Goal: Task Accomplishment & Management: Use online tool/utility

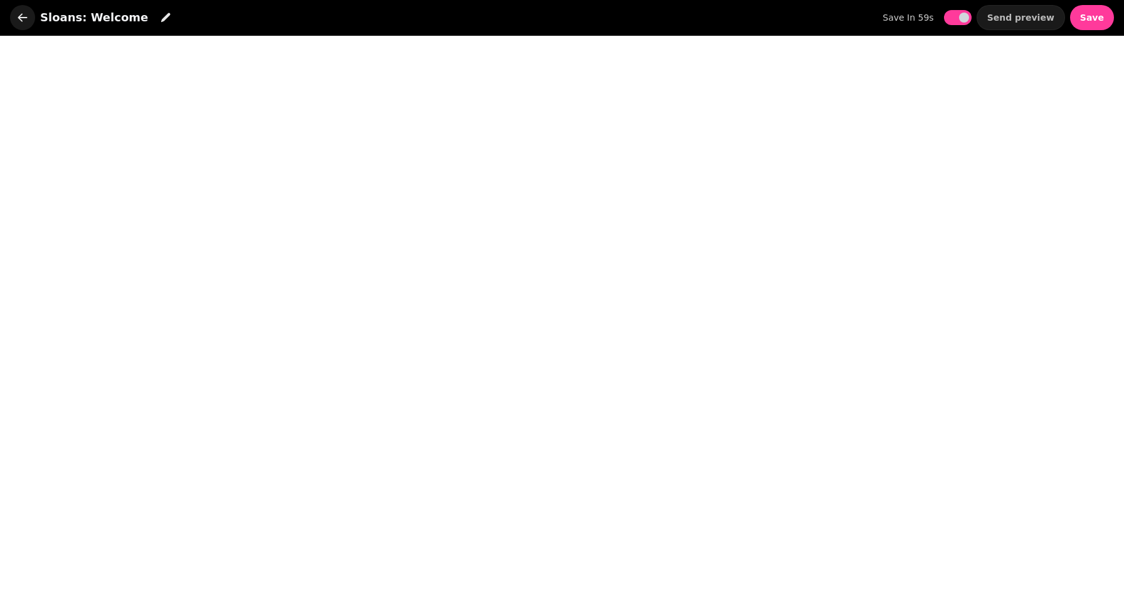
click at [20, 19] on icon "button" at bounding box center [22, 17] width 9 height 8
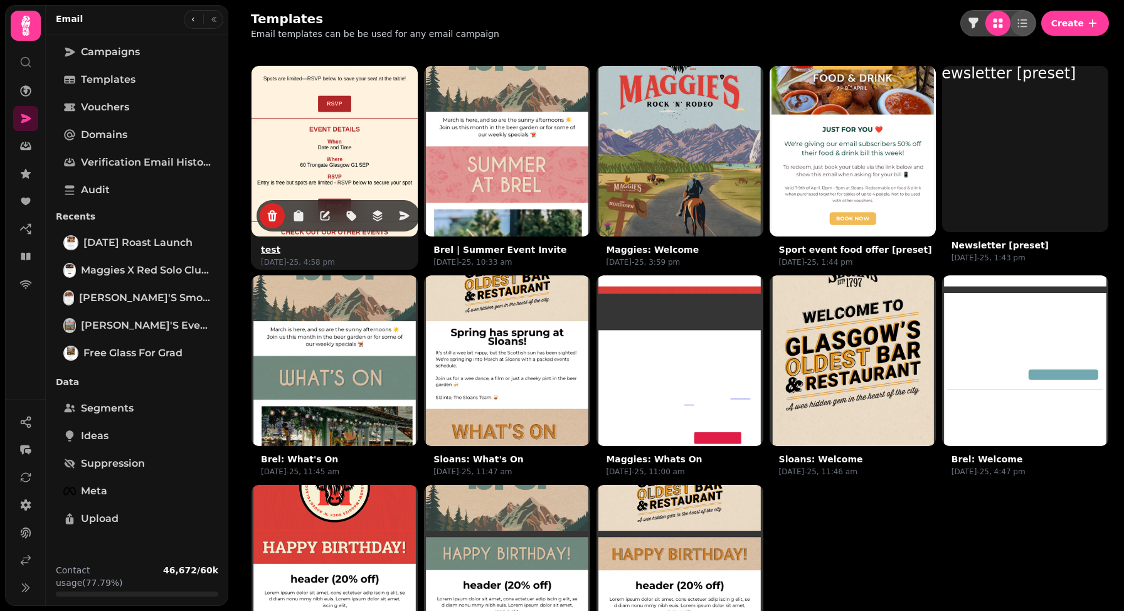
click at [329, 141] on img at bounding box center [335, 149] width 250 height 250
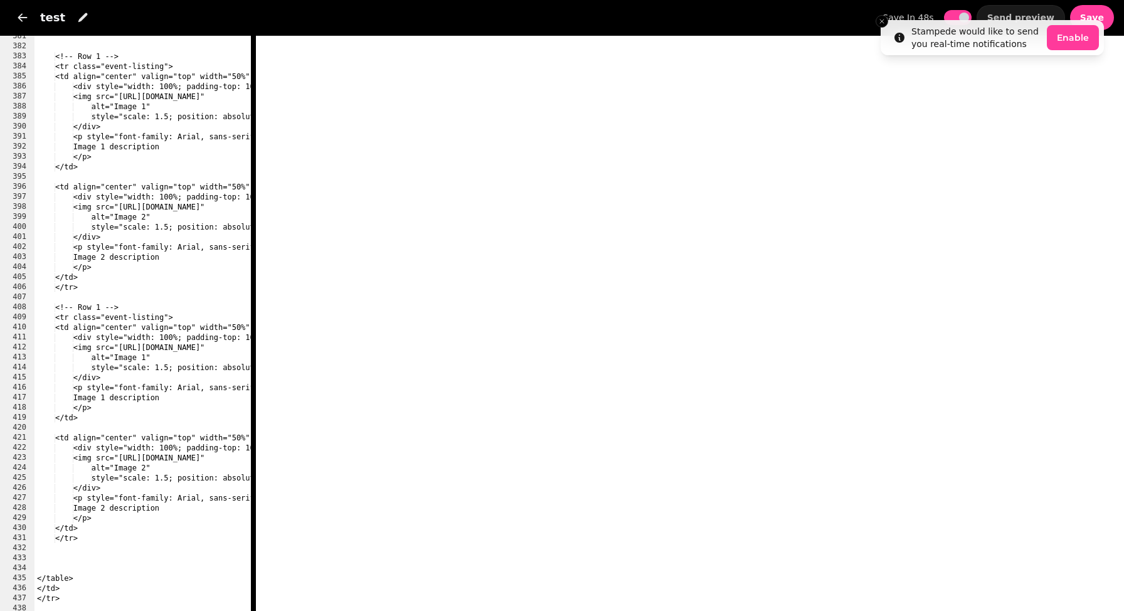
scroll to position [4143, 0]
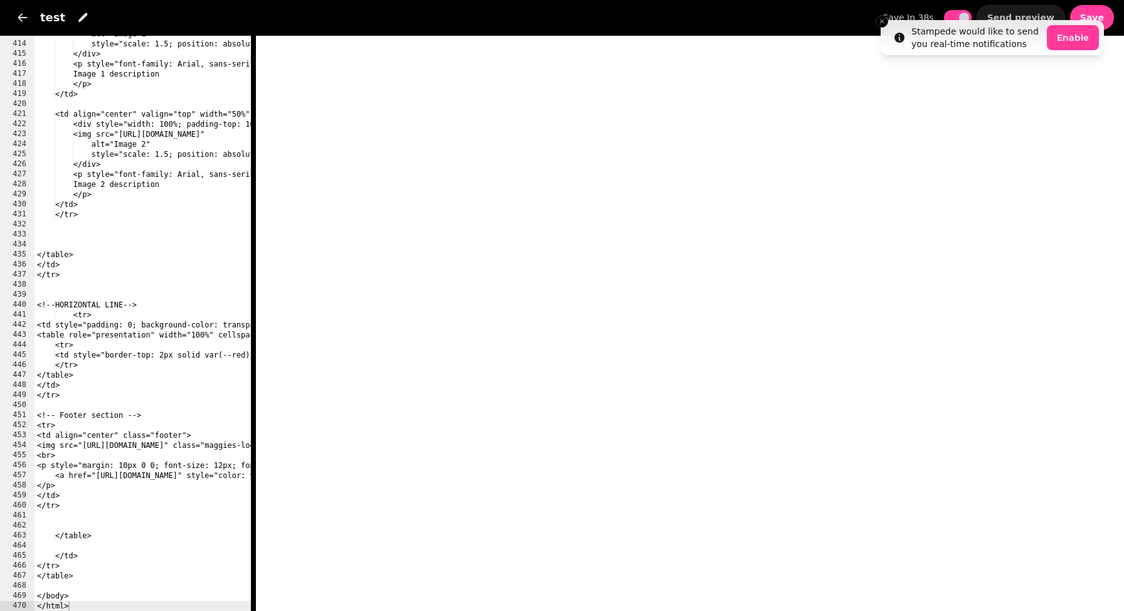
click at [84, 154] on div "alt="Image 1" style="scale: 1.5; position: absolute; top: 0; left: 0; width: 10…" at bounding box center [632, 327] width 1194 height 596
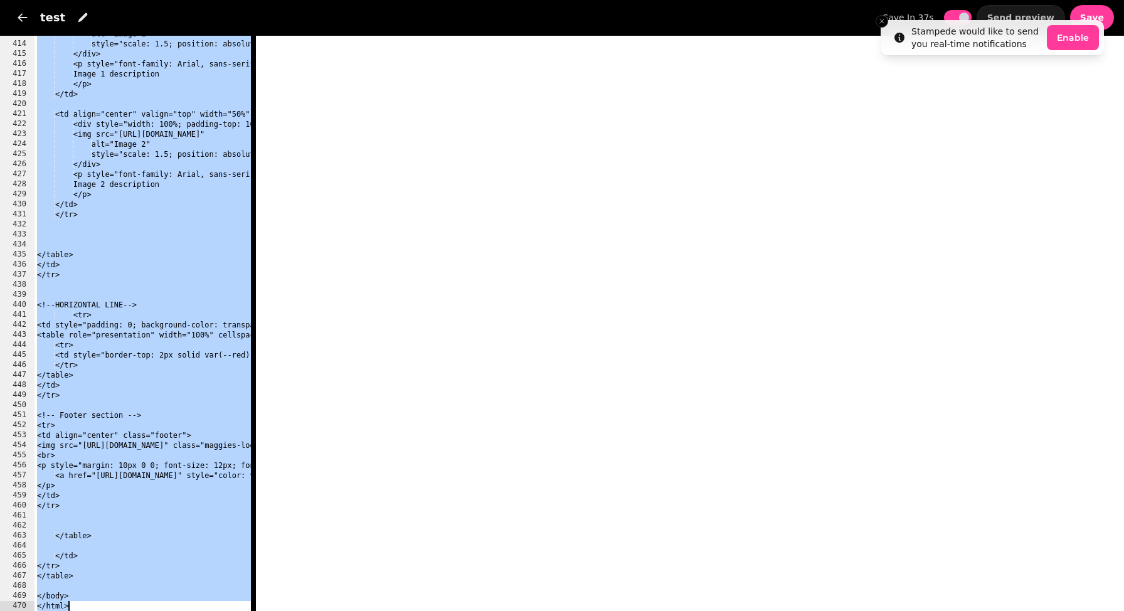
type textarea "******* *******"
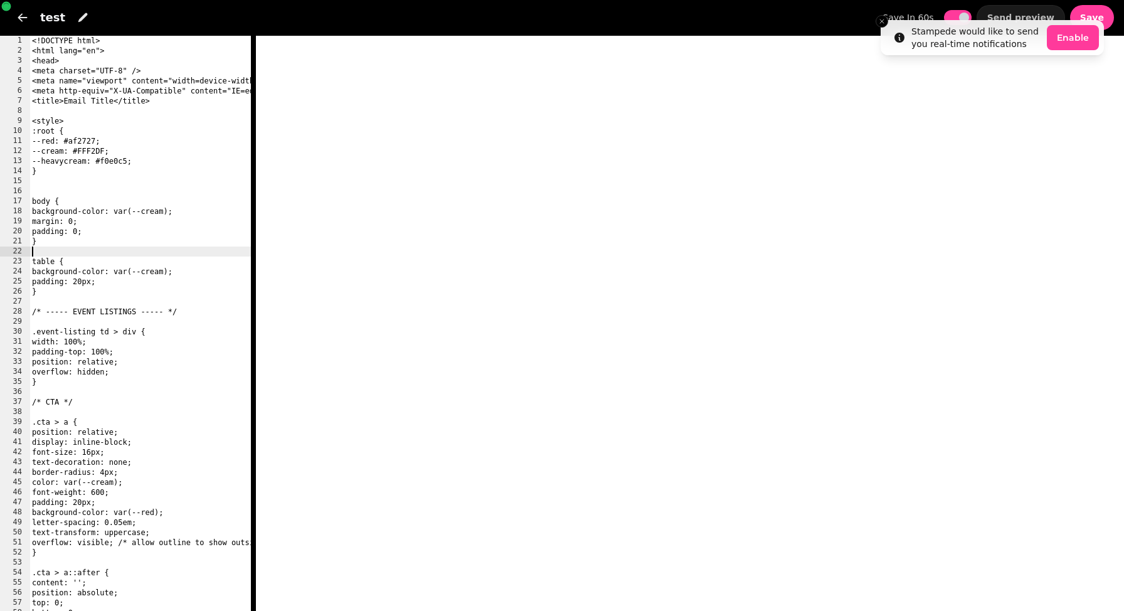
click at [182, 250] on div "<!DOCTYPE html> <html lang="en"> <head> <meta charset="UTF-8" /> <meta name="vi…" at bounding box center [626, 334] width 1194 height 596
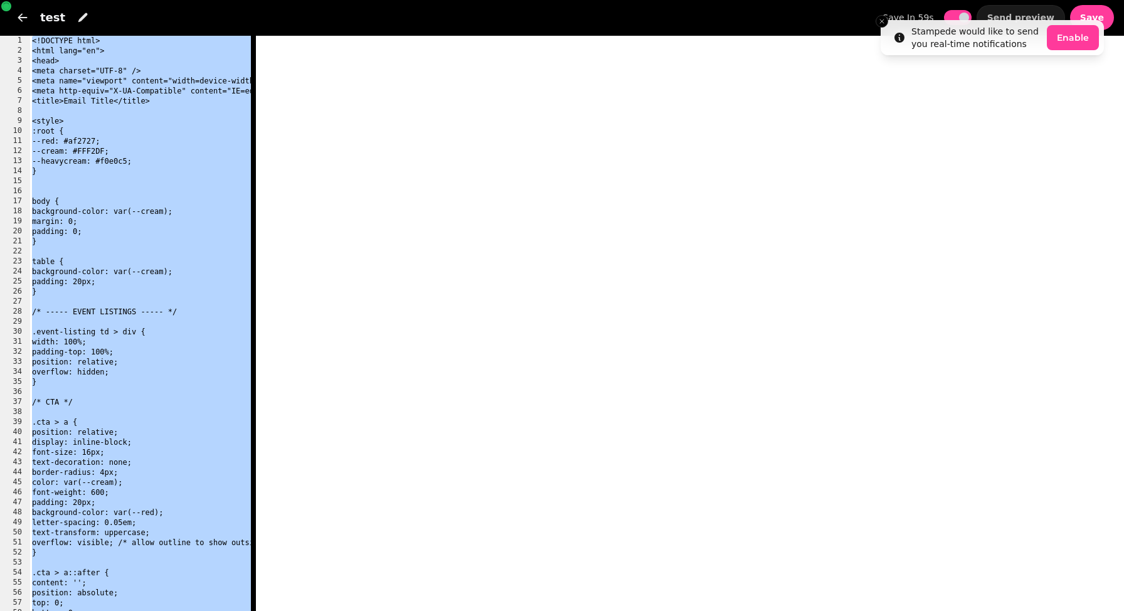
type textarea "******* *******"
paste textarea "Cursor at row 470"
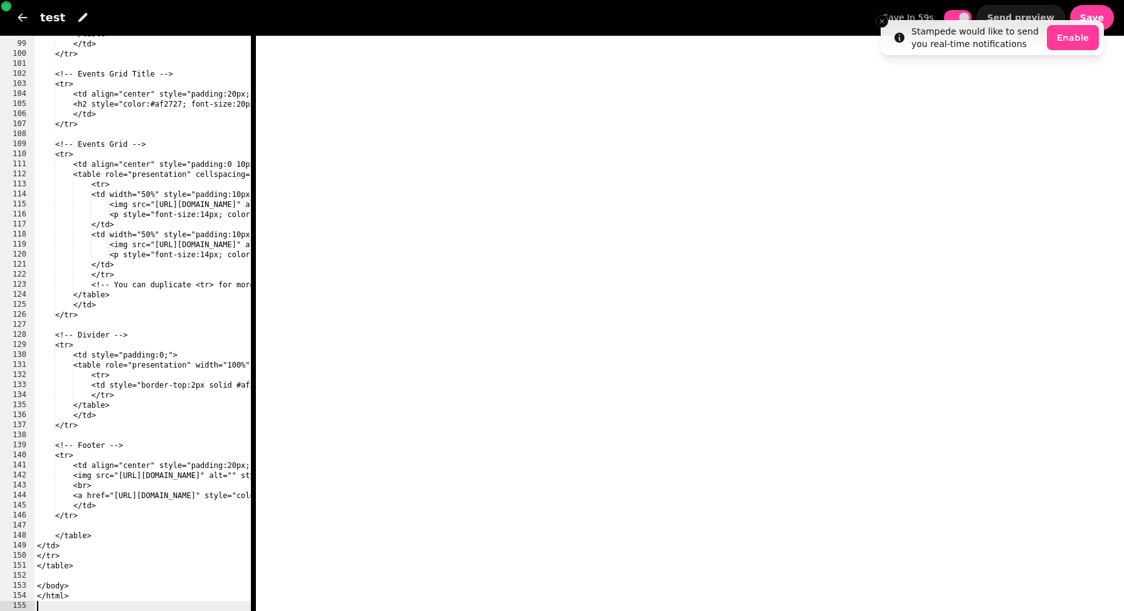
scroll to position [981, 0]
click at [131, 274] on div "</table> </td> </tr> <!-- Events Grid Title --> <tr> <td align="center" style="…" at bounding box center [641, 327] width 1212 height 596
type textarea "*******"
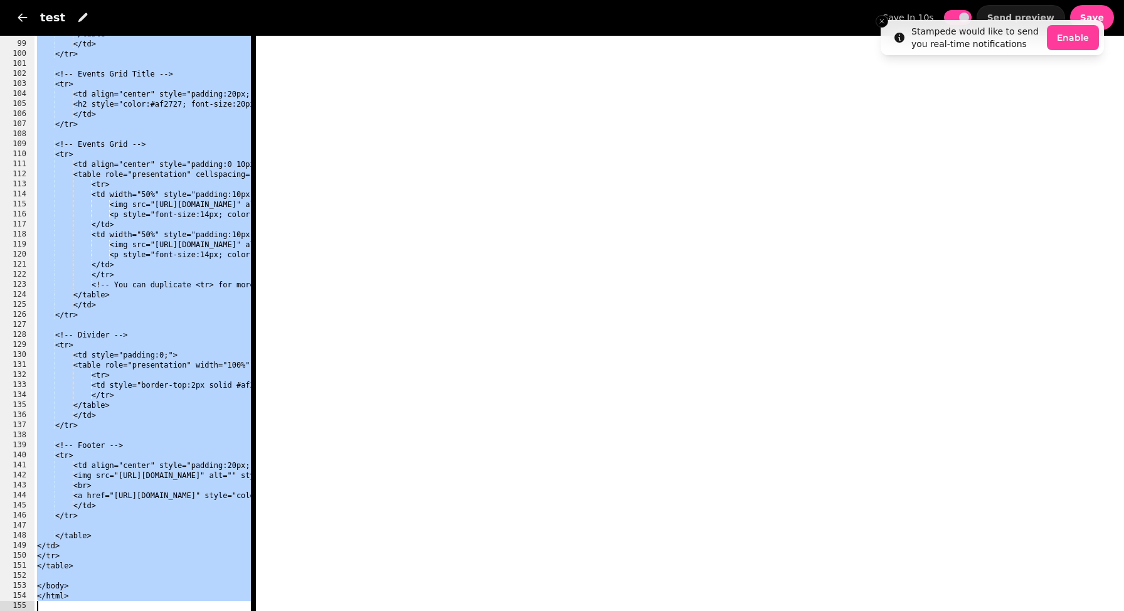
paste textarea "Cursor at row 169"
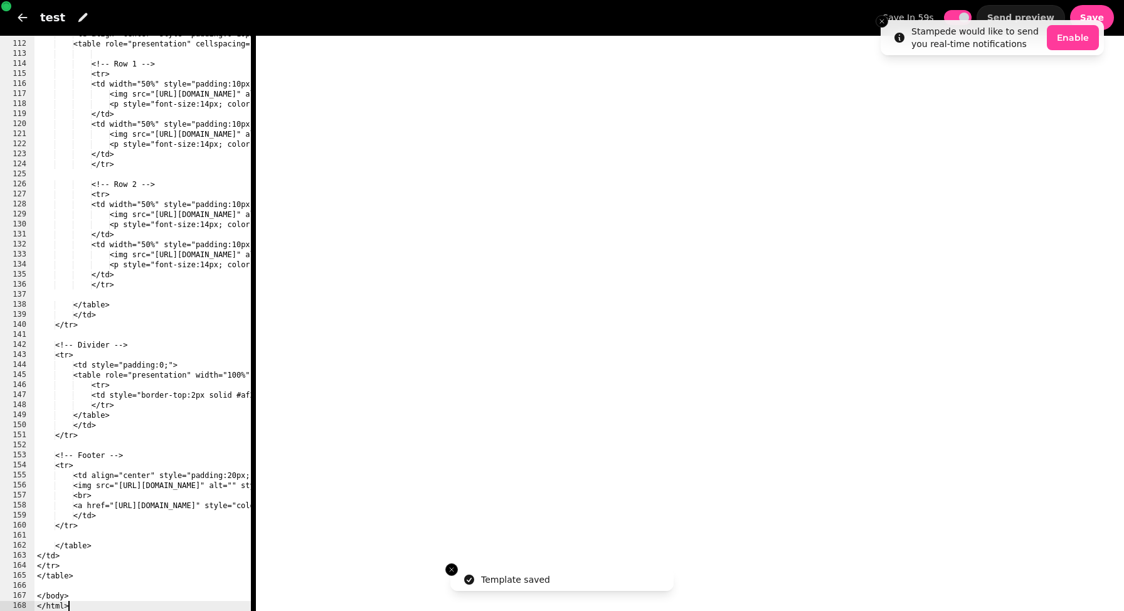
scroll to position [1111, 0]
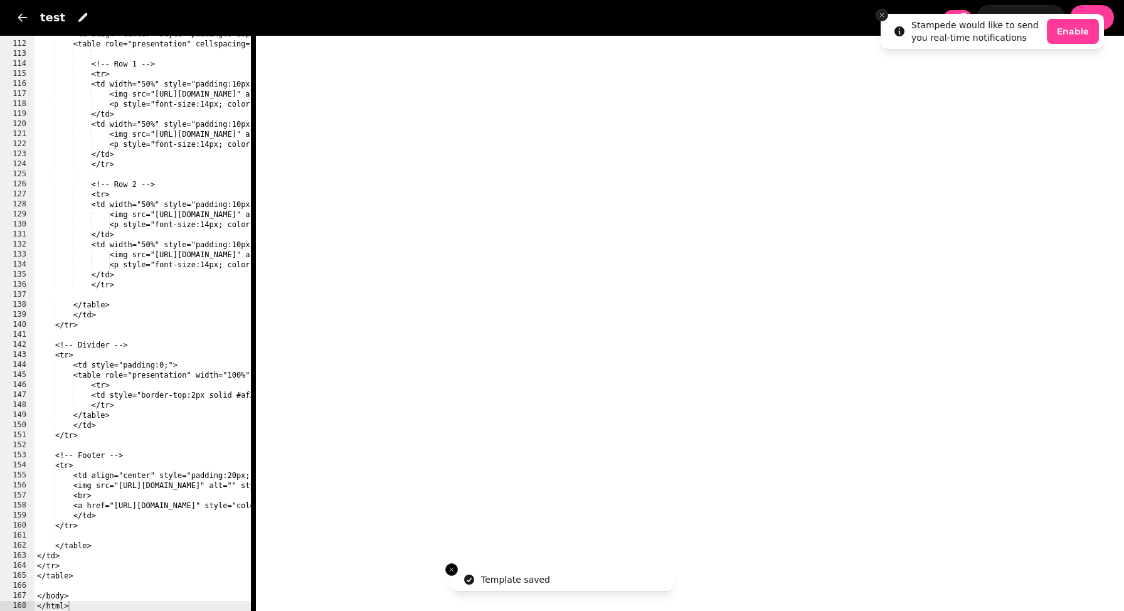
click at [884, 21] on li "Stampede would like to send you real-time notifications Enable" at bounding box center [992, 31] width 223 height 35
click at [880, 13] on line "Close toast" at bounding box center [882, 15] width 4 height 4
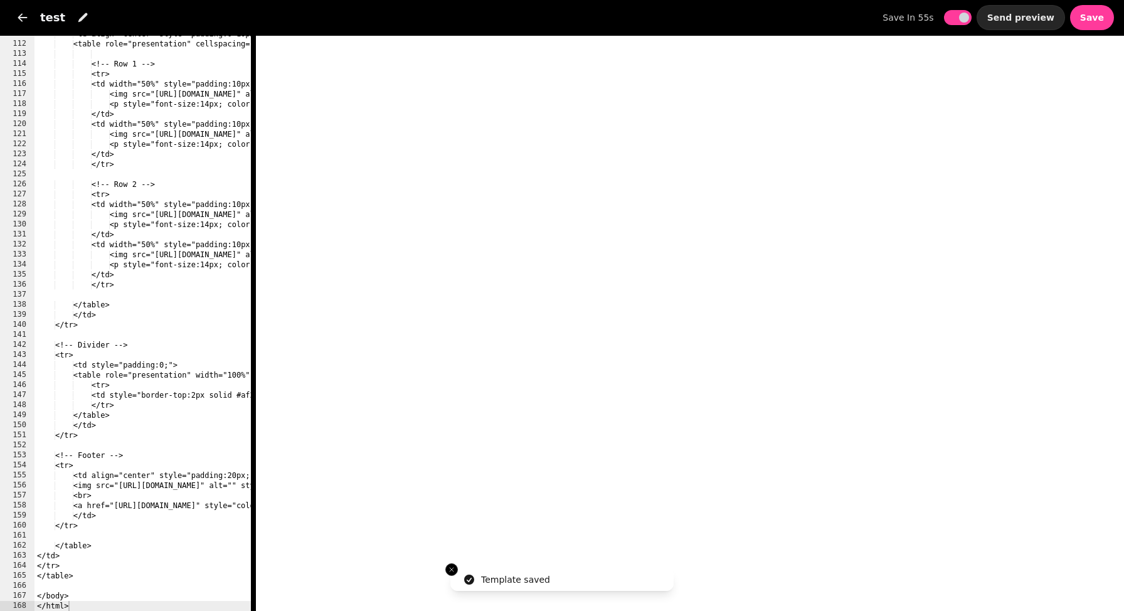
click at [1025, 18] on span "Send preview" at bounding box center [1021, 17] width 67 height 9
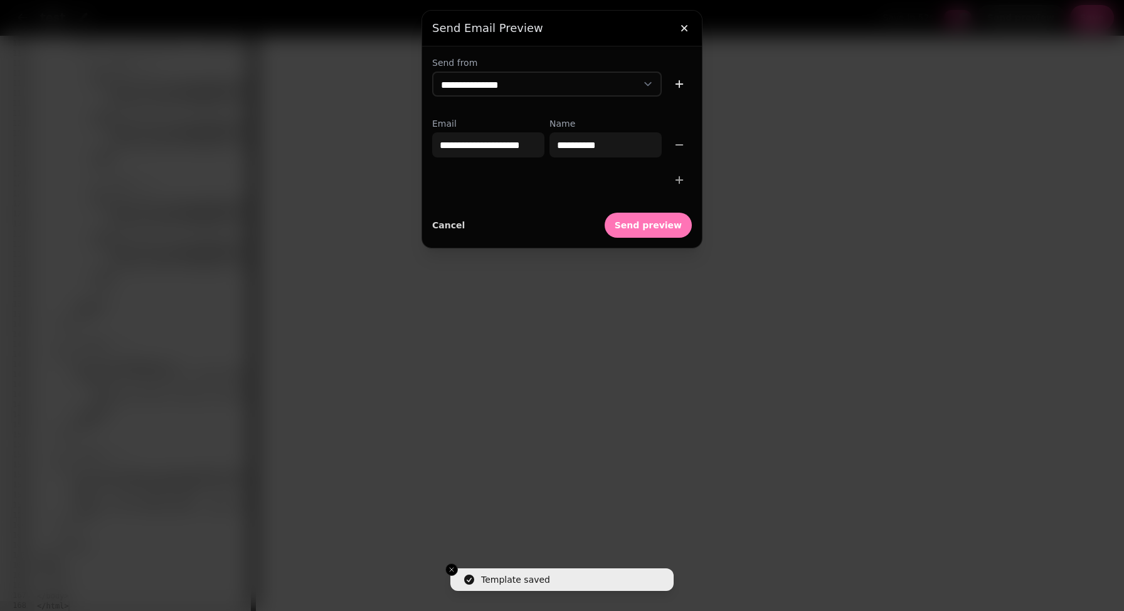
click at [652, 227] on span "Send preview" at bounding box center [648, 225] width 67 height 9
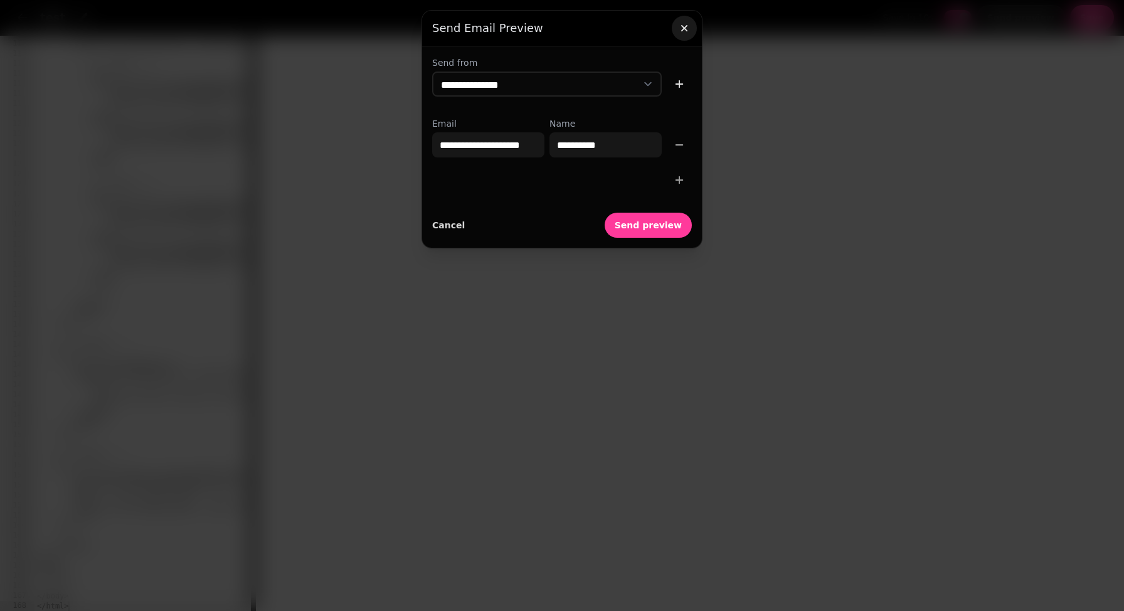
click at [685, 29] on icon "button" at bounding box center [684, 28] width 13 height 13
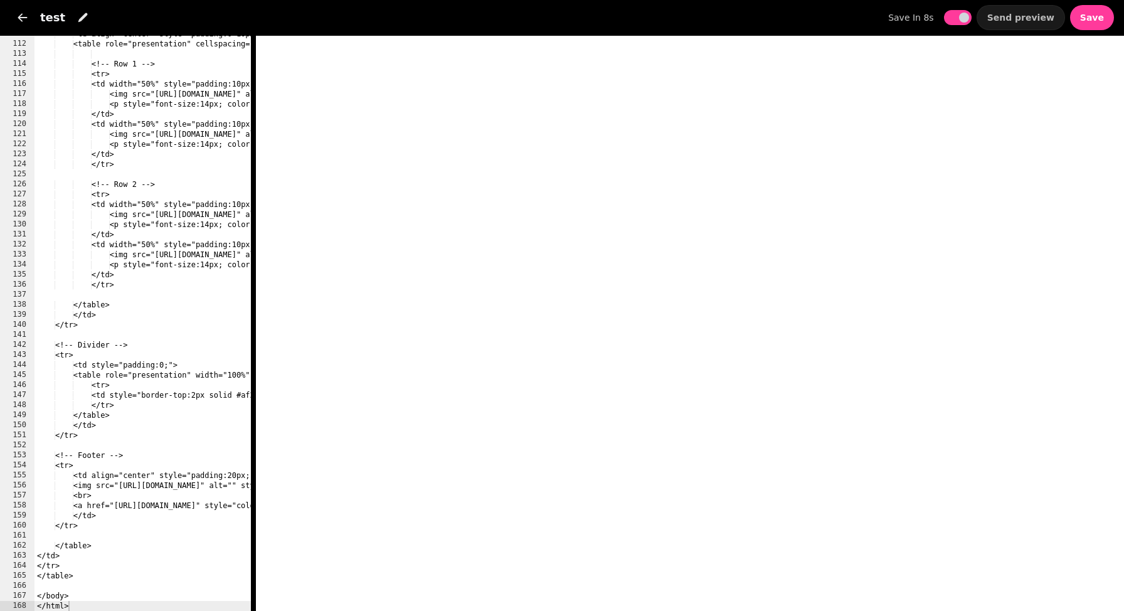
click at [173, 228] on div "<td align="center" style="padding:0 10px;"> <table role="presentation" cellspac…" at bounding box center [661, 327] width 1253 height 596
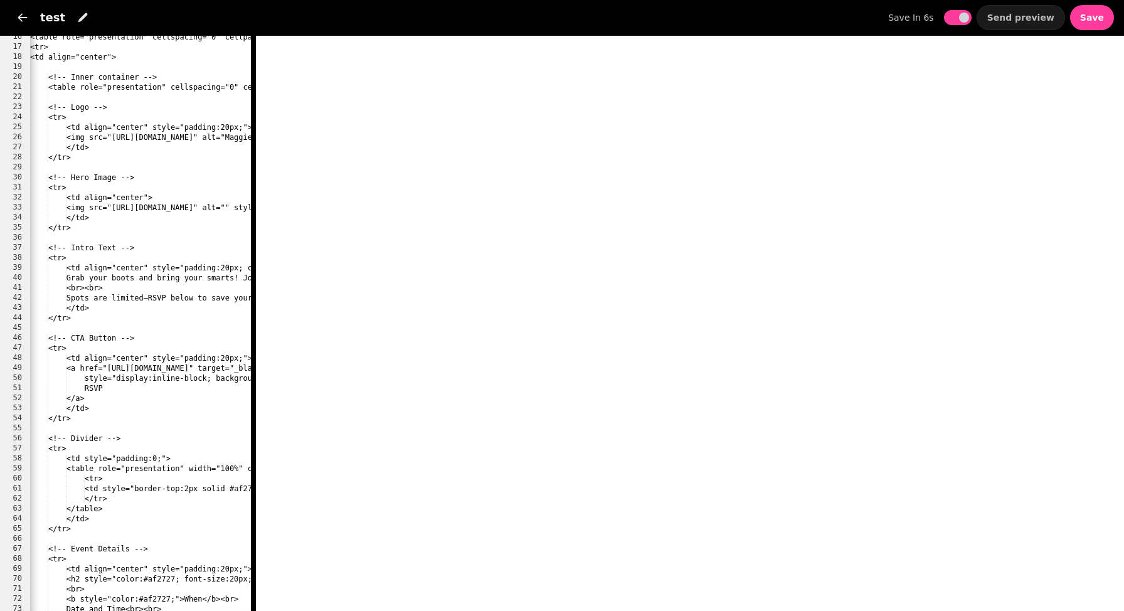
scroll to position [0, 0]
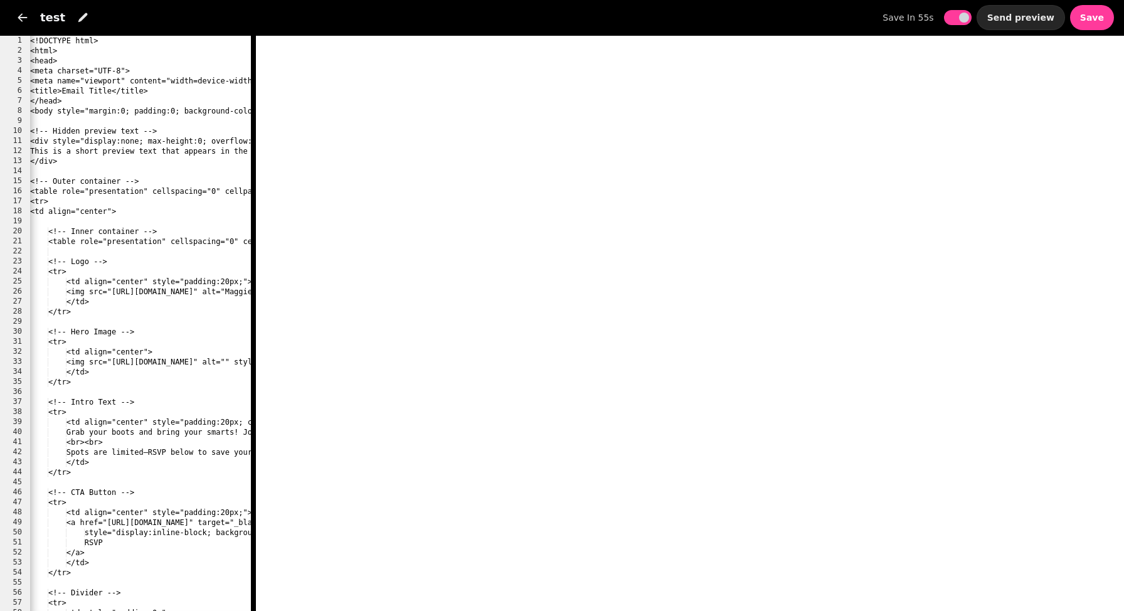
click at [1030, 20] on span "Send preview" at bounding box center [1021, 17] width 67 height 9
select select "**********"
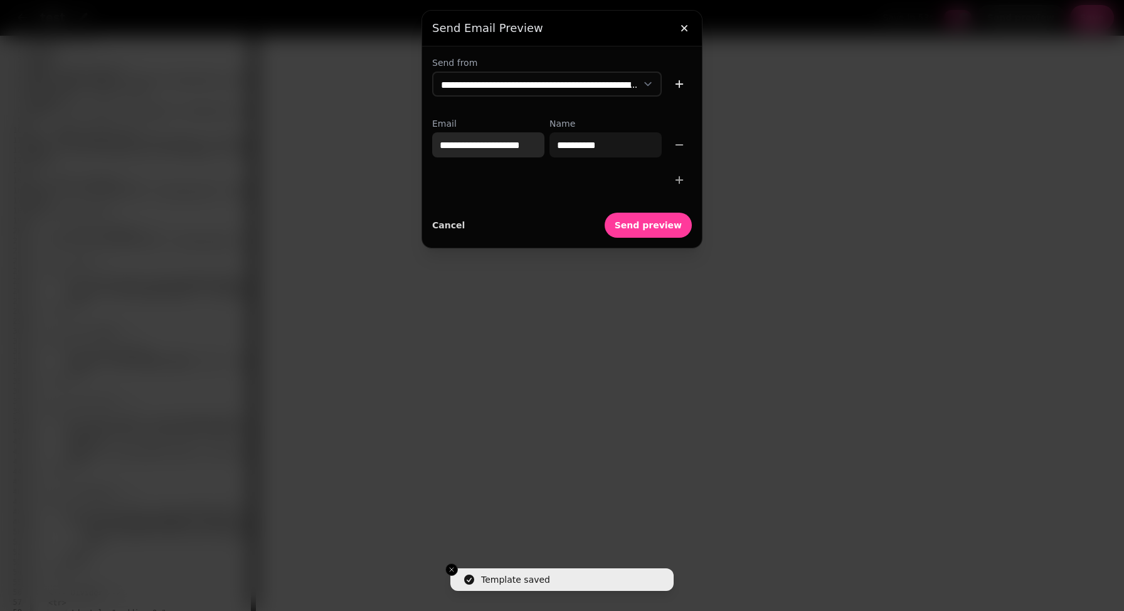
click at [479, 148] on input "**********" at bounding box center [488, 144] width 112 height 25
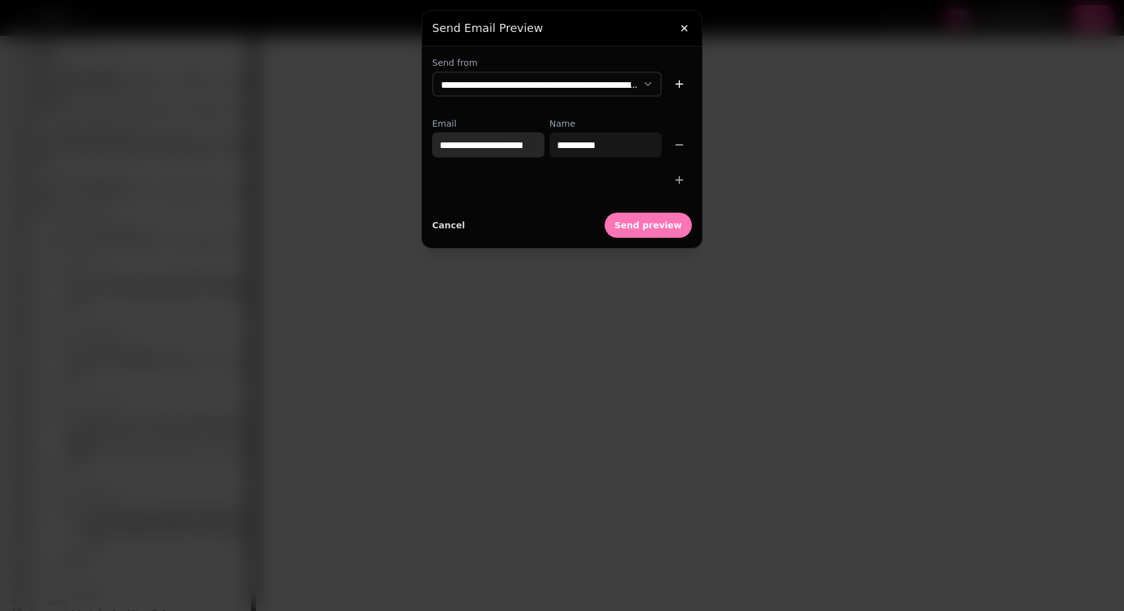
type input "**********"
click at [654, 231] on button "Send preview" at bounding box center [648, 225] width 87 height 25
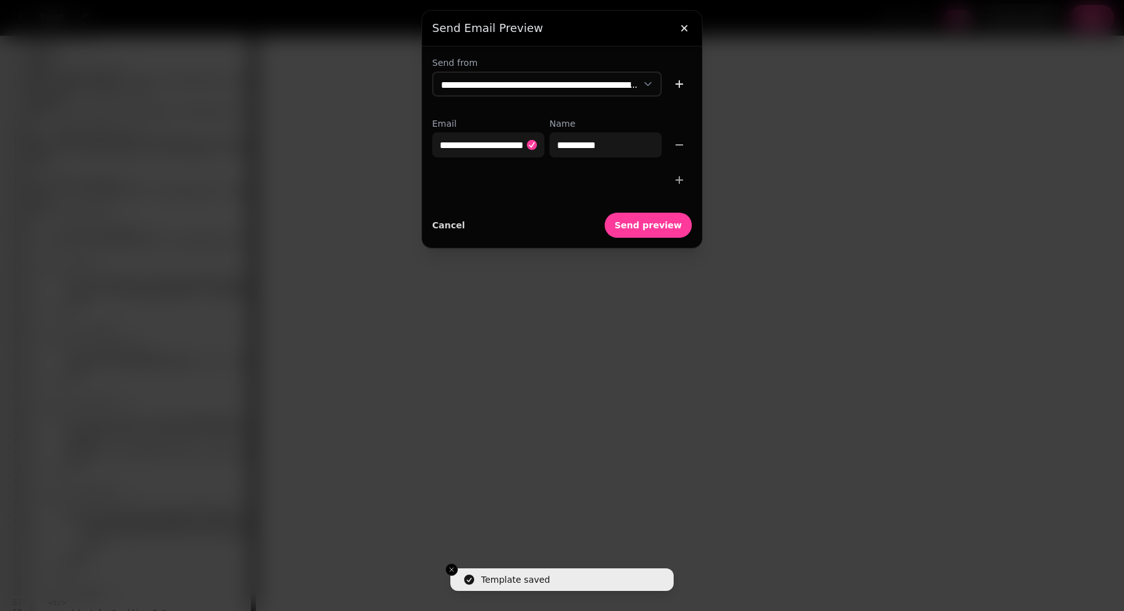
click at [393, 280] on div at bounding box center [562, 305] width 1124 height 611
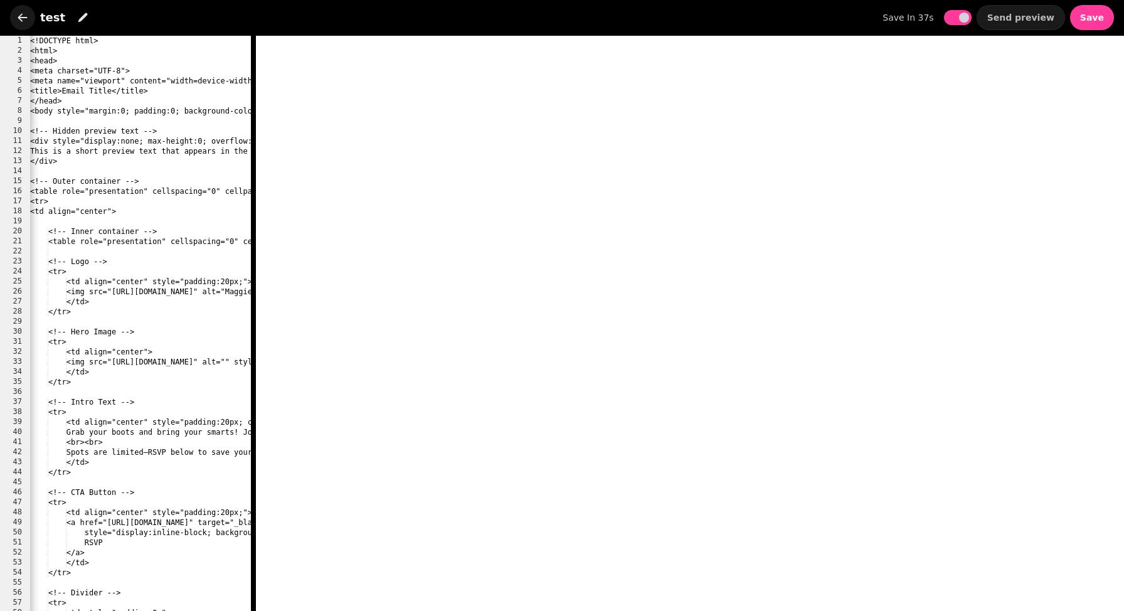
click at [24, 17] on icon "button" at bounding box center [22, 17] width 9 height 8
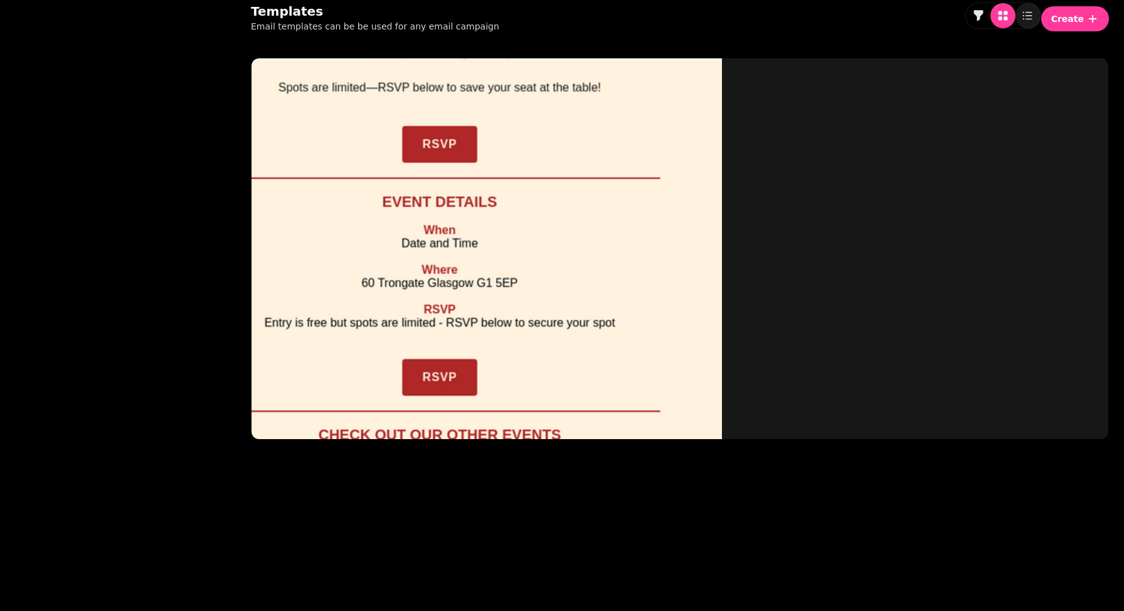
scroll to position [8, 0]
drag, startPoint x: 150, startPoint y: 68, endPoint x: 156, endPoint y: 75, distance: 9.8
click at [150, 68] on div at bounding box center [116, 260] width 223 height 601
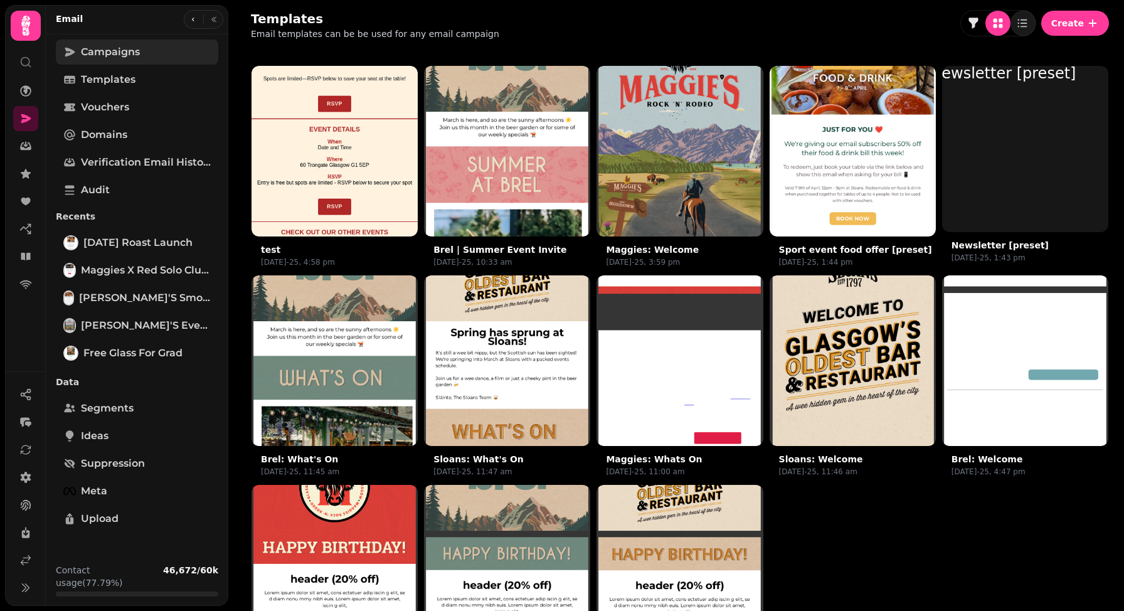
click at [119, 51] on span "Campaigns" at bounding box center [110, 52] width 59 height 15
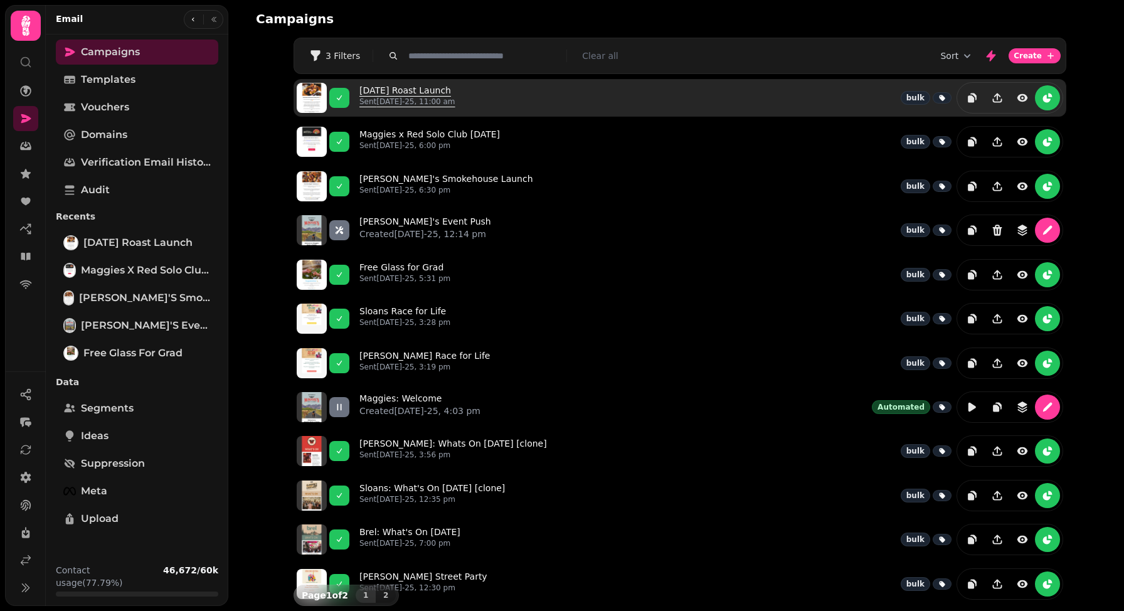
click at [400, 84] on link "Sunday Roast Launch Sent 8th Aug-25, 11:00 am" at bounding box center [408, 98] width 96 height 28
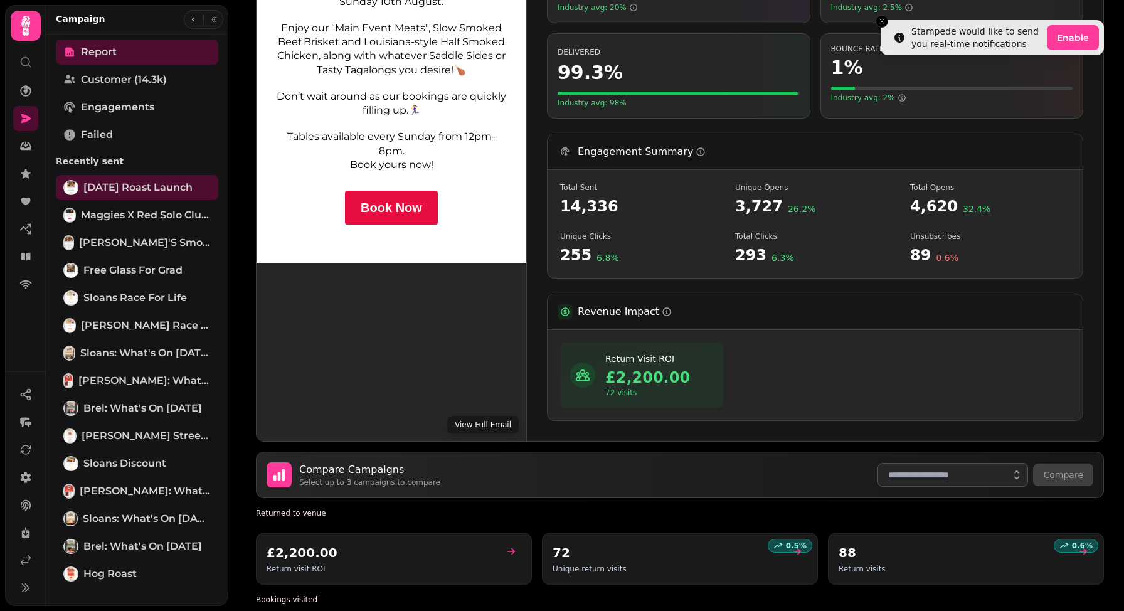
scroll to position [341, 0]
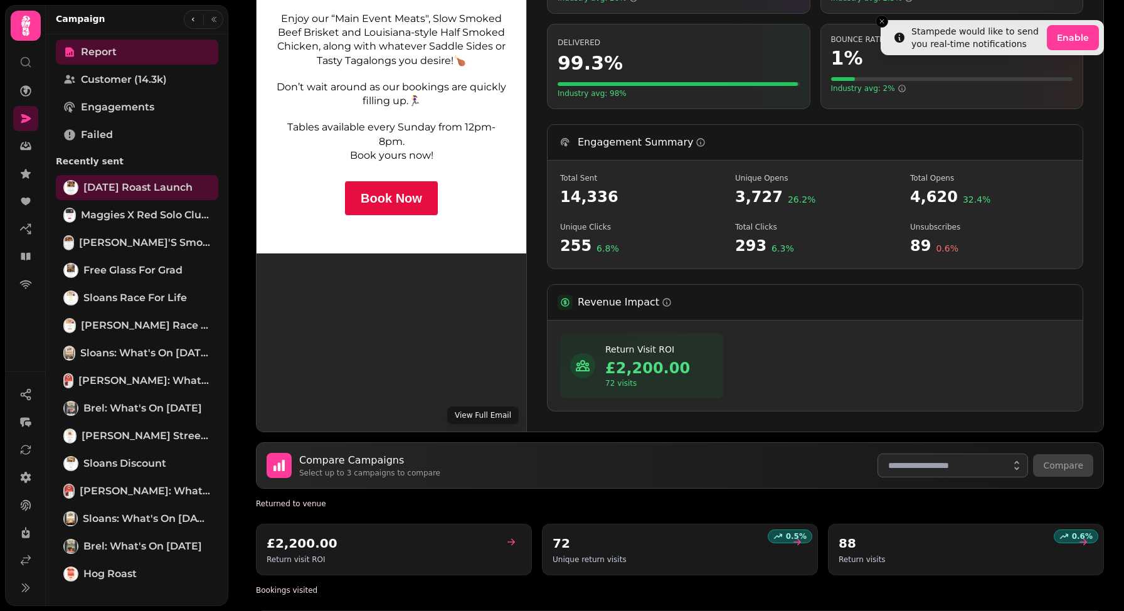
click at [481, 419] on button "View Full Email" at bounding box center [483, 416] width 72 height 18
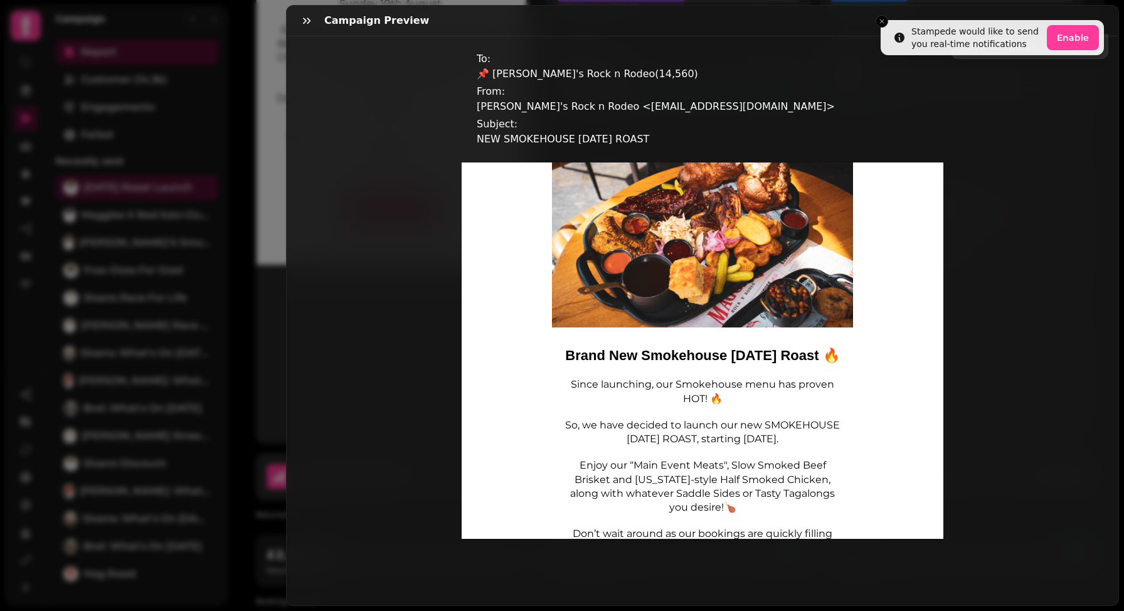
scroll to position [171, 0]
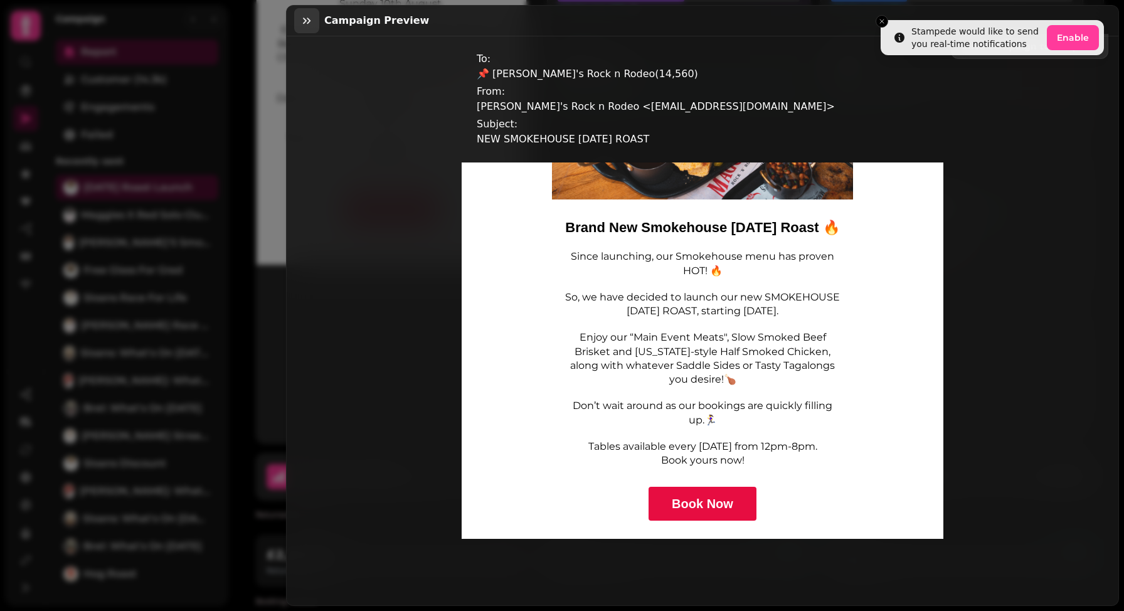
click at [310, 21] on icon "button" at bounding box center [307, 20] width 13 height 13
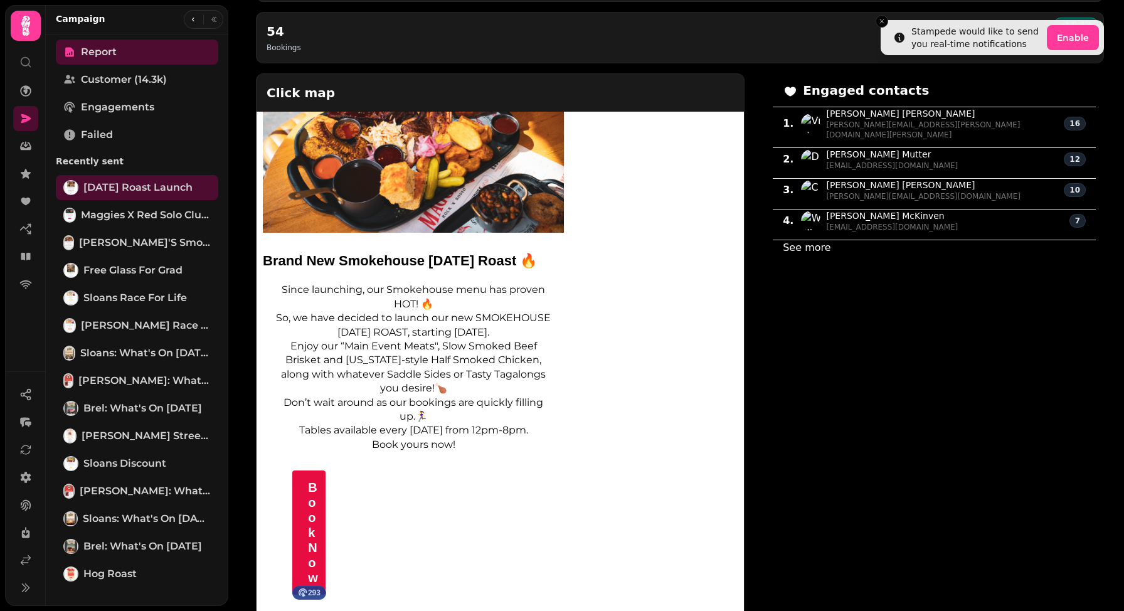
scroll to position [1189, 0]
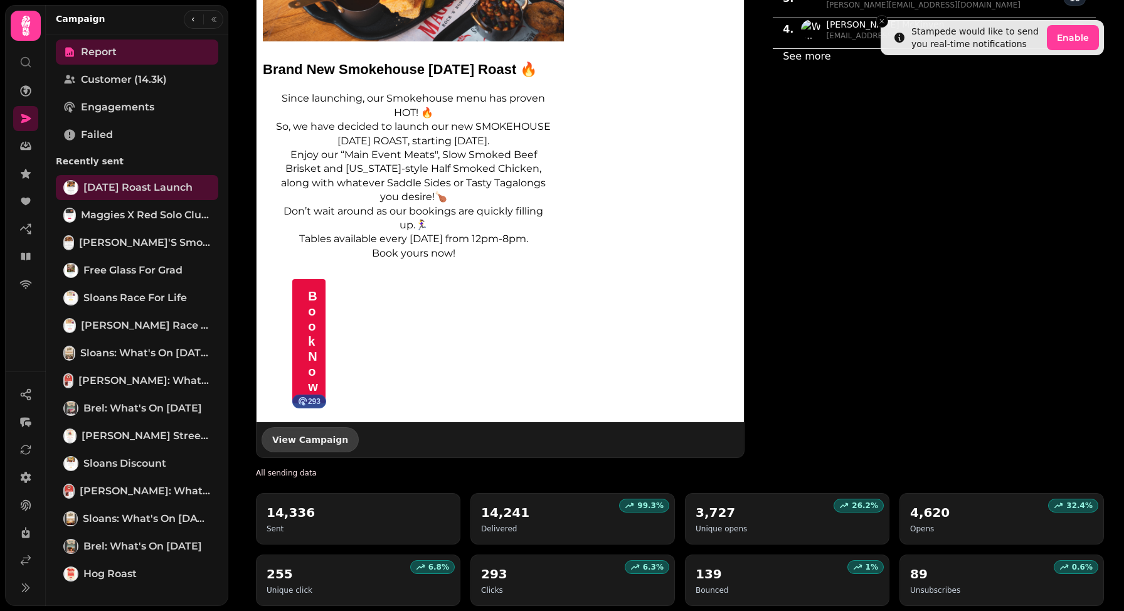
click at [313, 447] on button "View Campaign" at bounding box center [310, 439] width 97 height 25
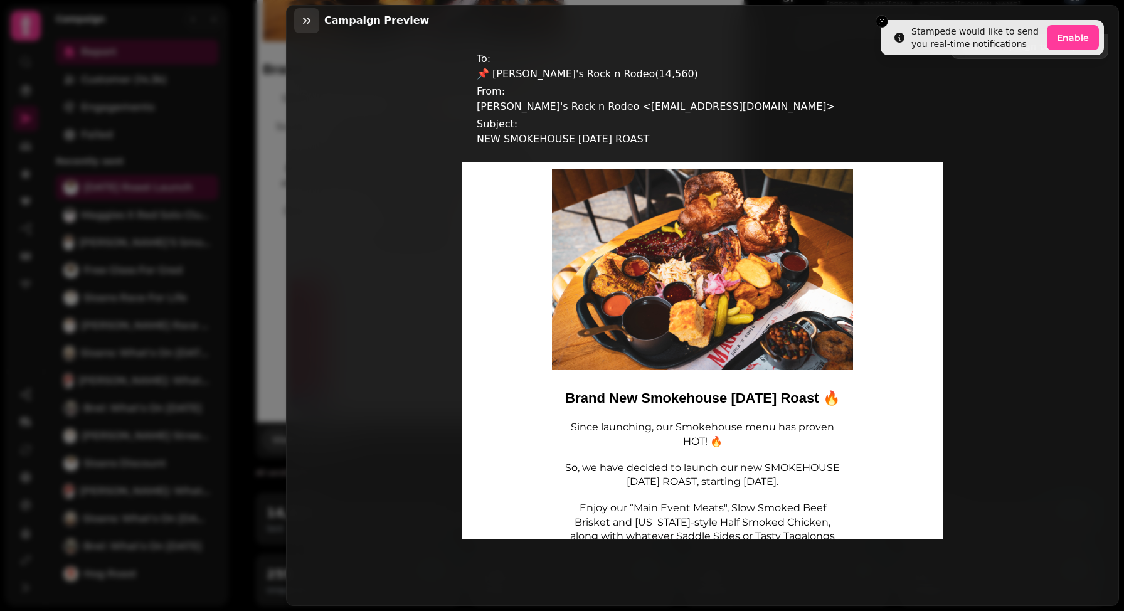
click at [310, 23] on icon "button" at bounding box center [307, 20] width 13 height 13
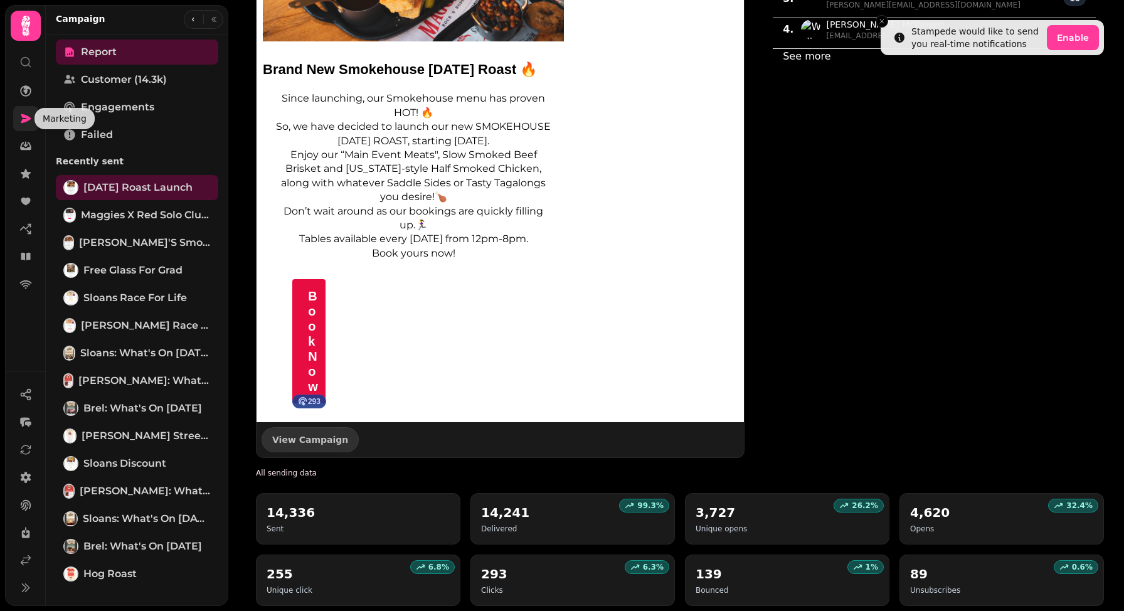
click at [24, 118] on icon at bounding box center [25, 118] width 13 height 13
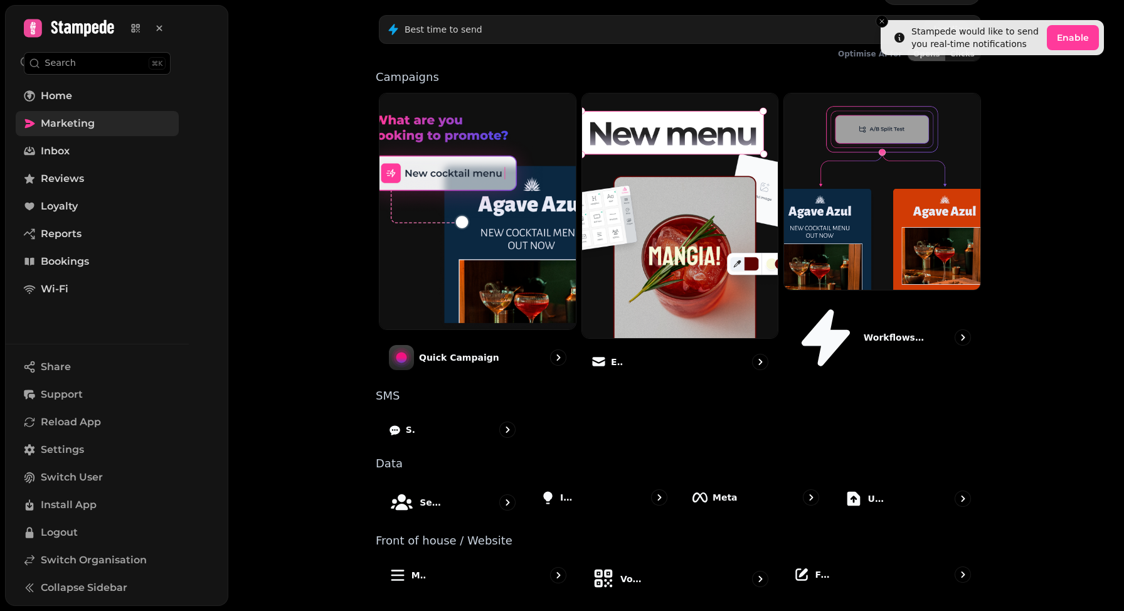
scroll to position [172, 0]
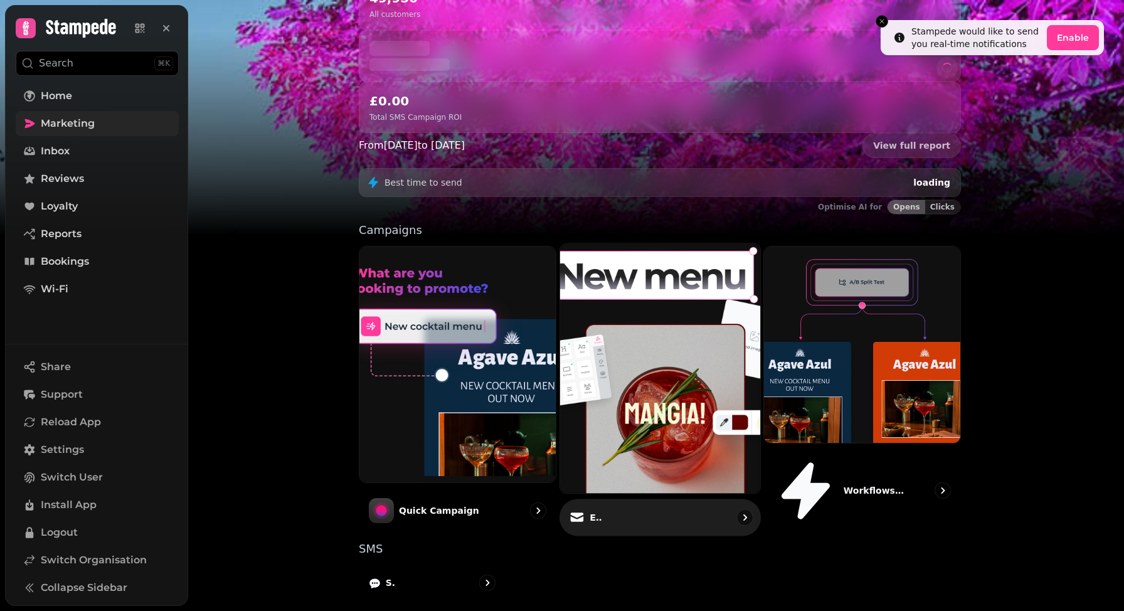
click at [642, 351] on img at bounding box center [660, 369] width 220 height 275
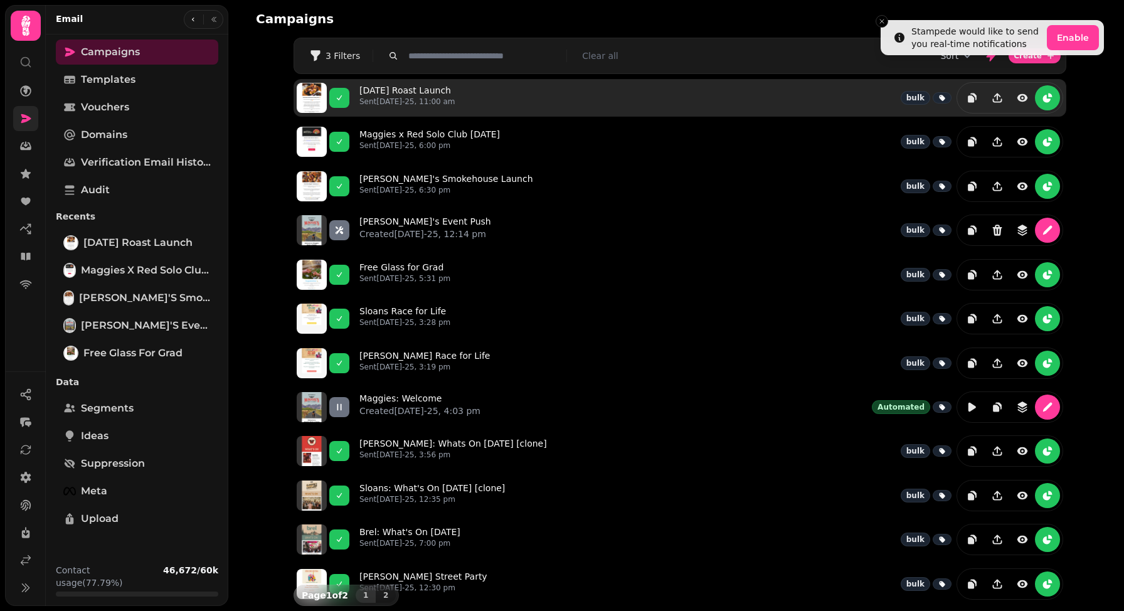
scroll to position [3, 0]
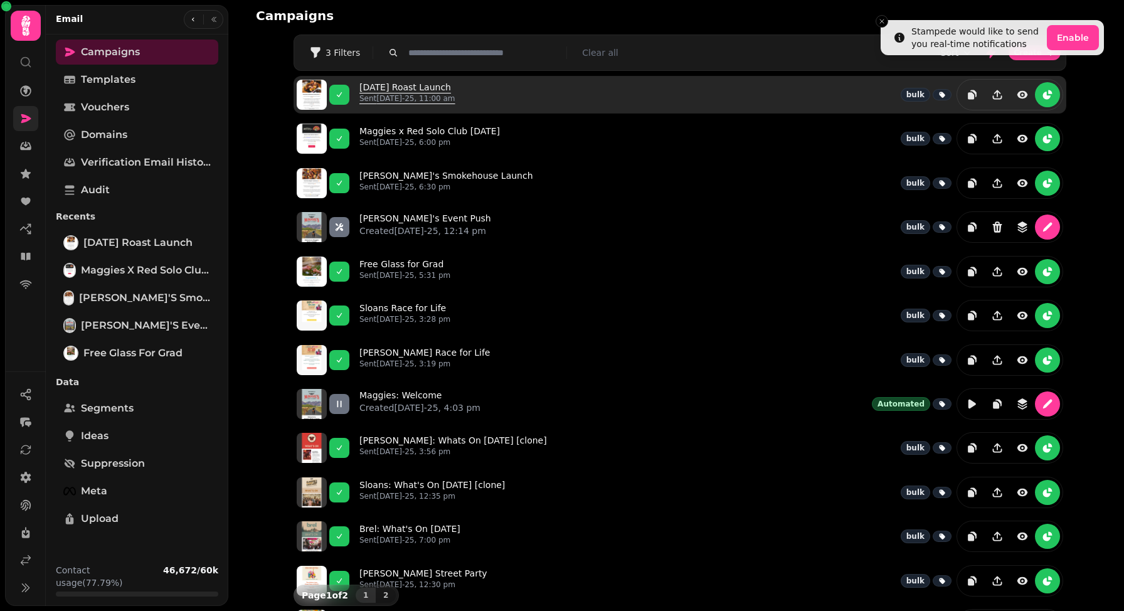
click at [400, 95] on p "Sent 8th Aug-25, 11:00 am" at bounding box center [408, 98] width 96 height 10
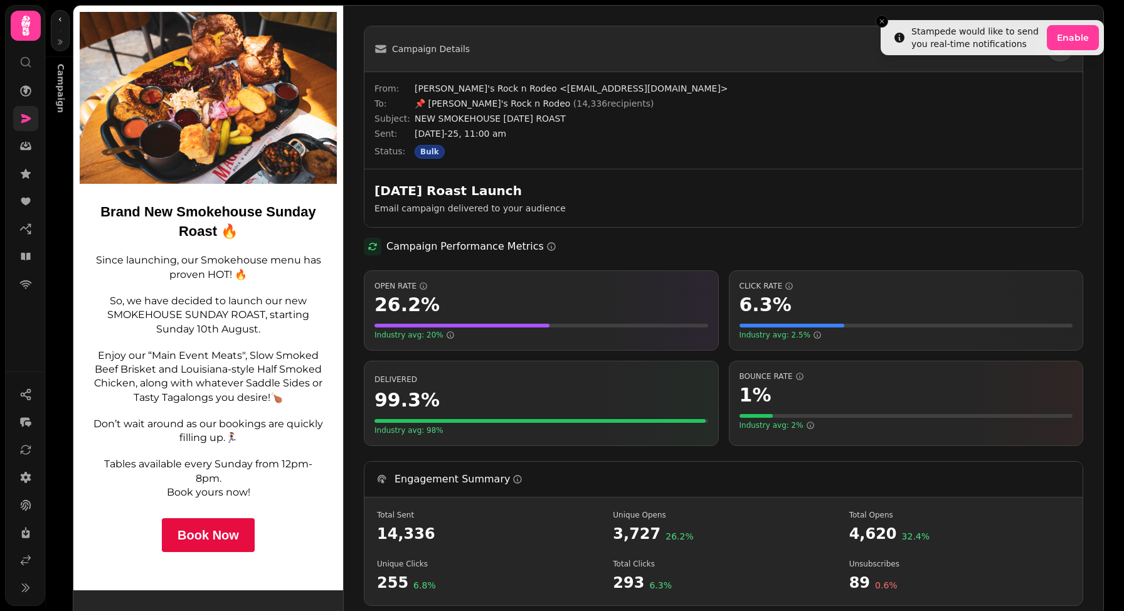
scroll to position [1, 0]
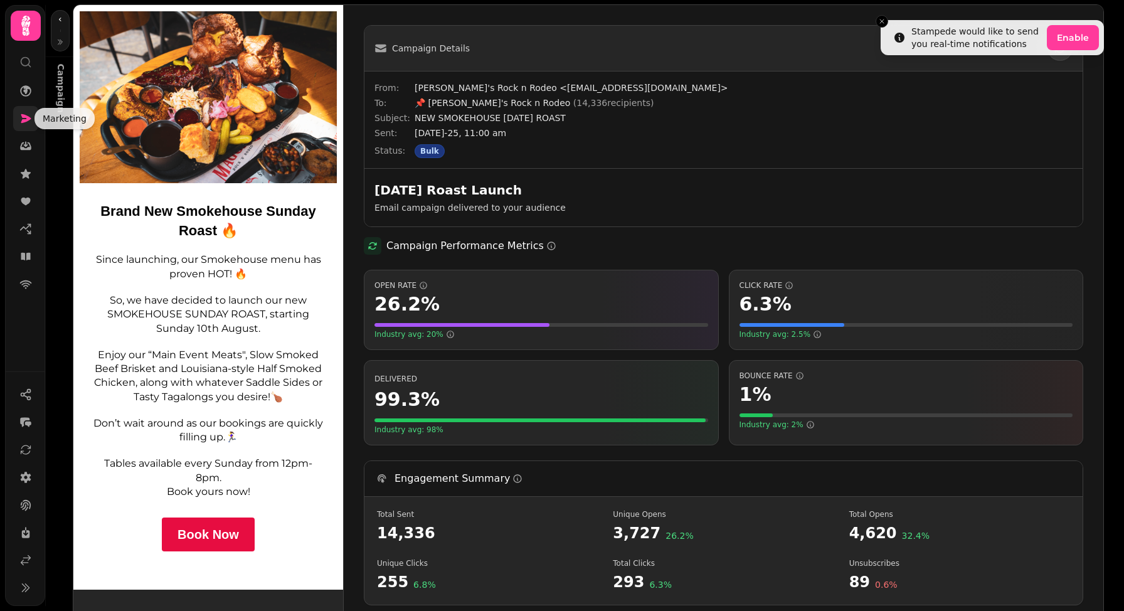
click at [29, 120] on icon at bounding box center [25, 118] width 13 height 13
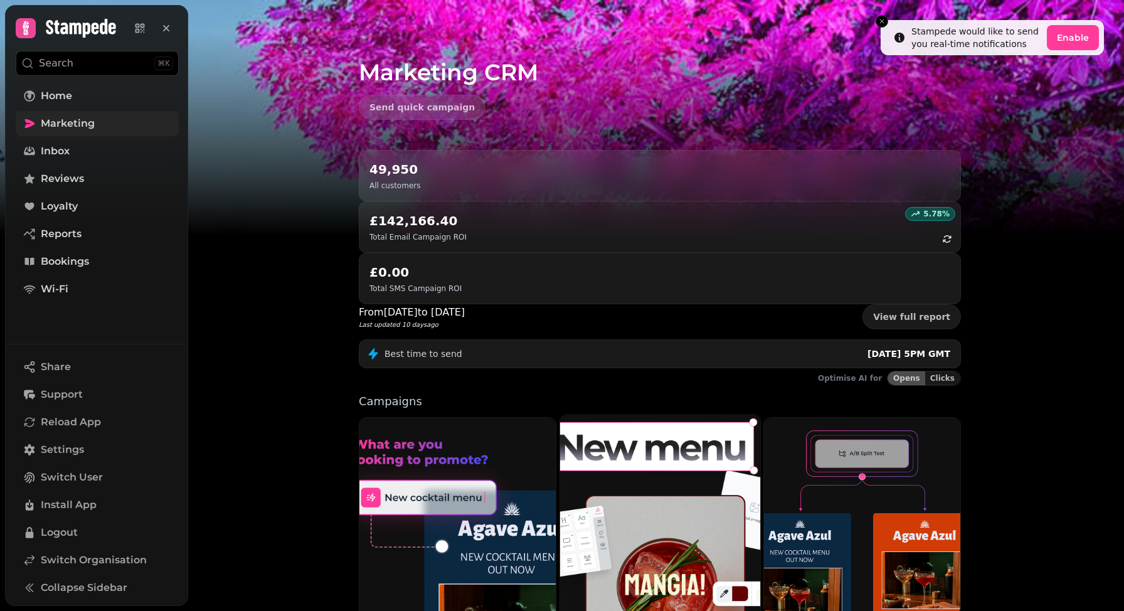
click at [611, 403] on img at bounding box center [660, 540] width 220 height 275
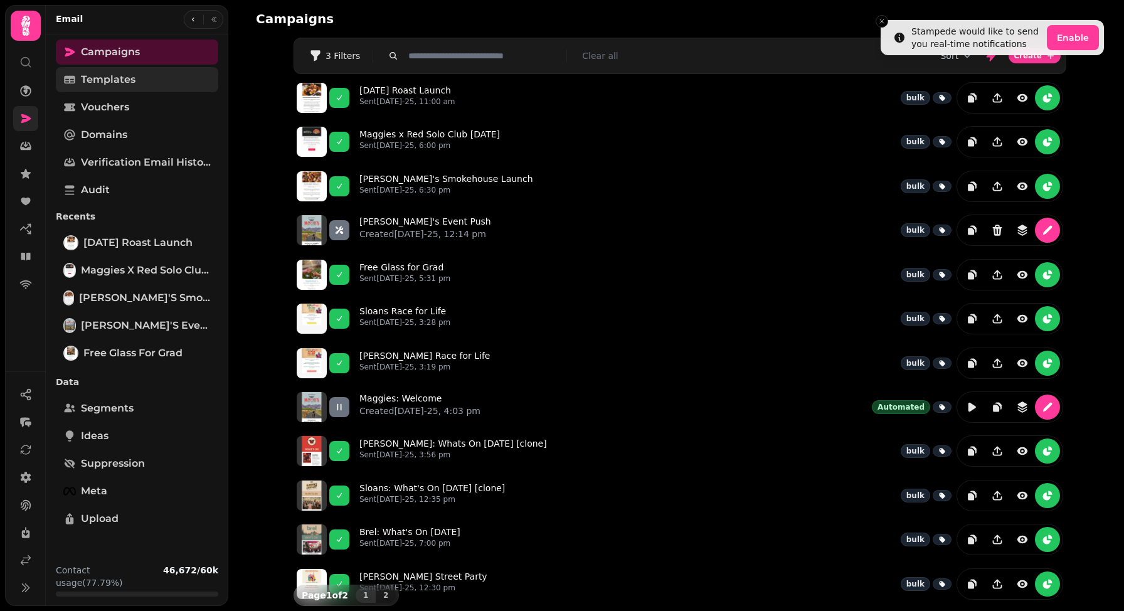
click at [101, 77] on span "Templates" at bounding box center [108, 79] width 55 height 15
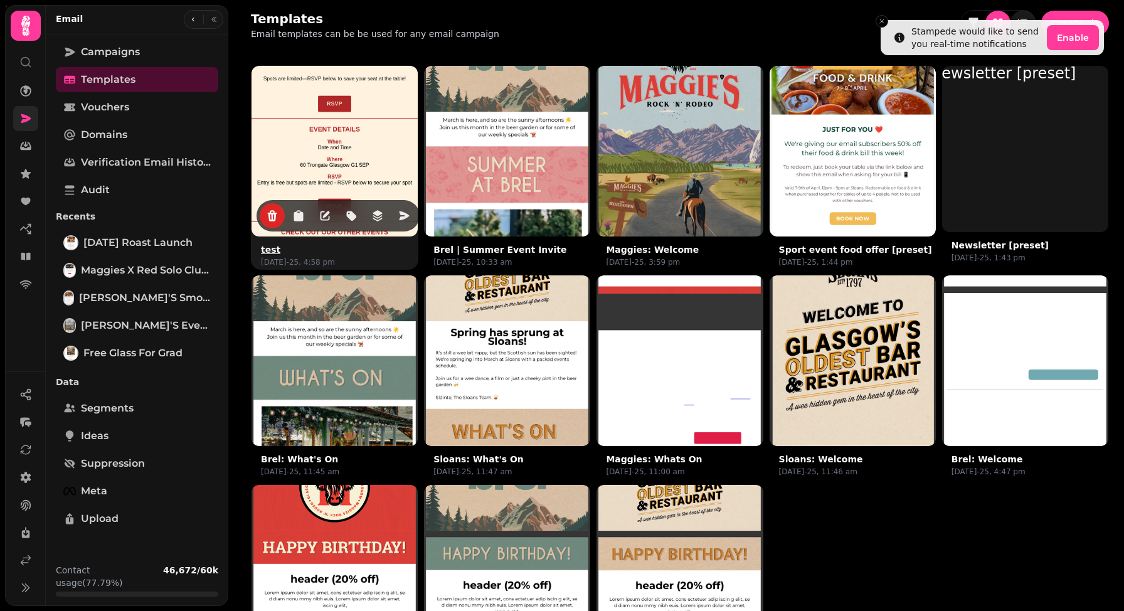
click at [341, 163] on img at bounding box center [335, 149] width 250 height 250
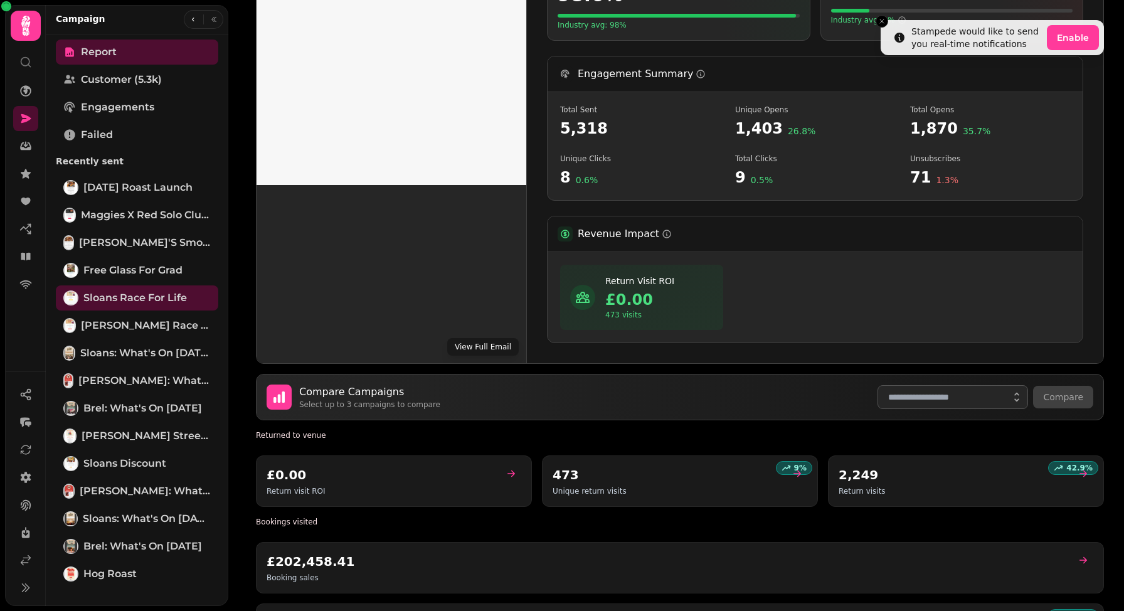
scroll to position [450, 0]
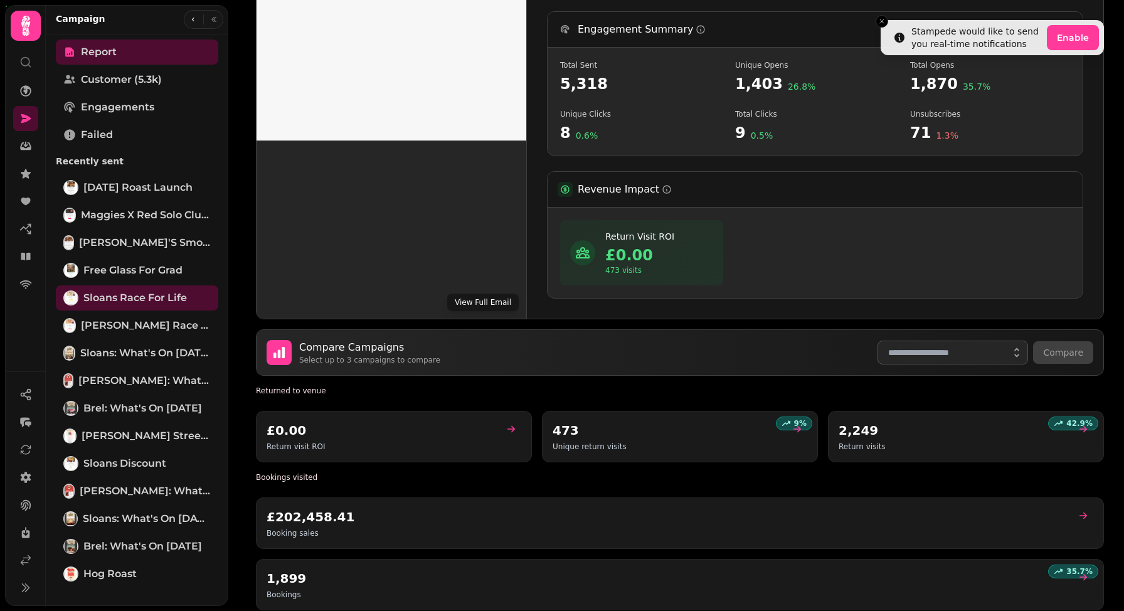
click at [497, 305] on button "View Full Email" at bounding box center [483, 303] width 72 height 18
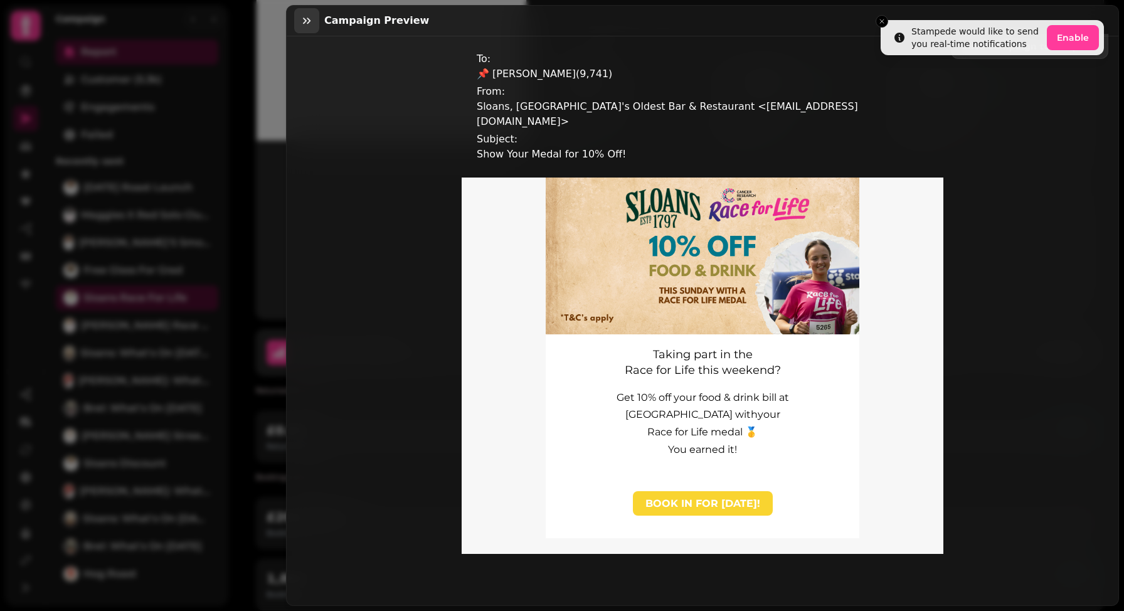
click at [301, 16] on icon "button" at bounding box center [307, 20] width 13 height 13
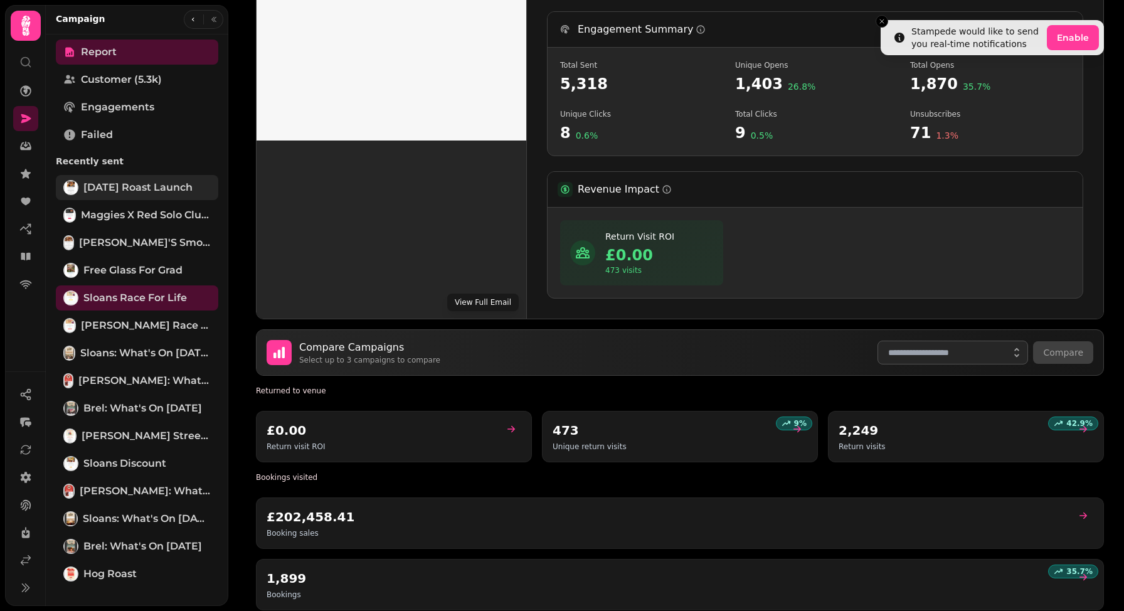
click at [134, 188] on span "[DATE] Roast Launch" at bounding box center [137, 187] width 109 height 15
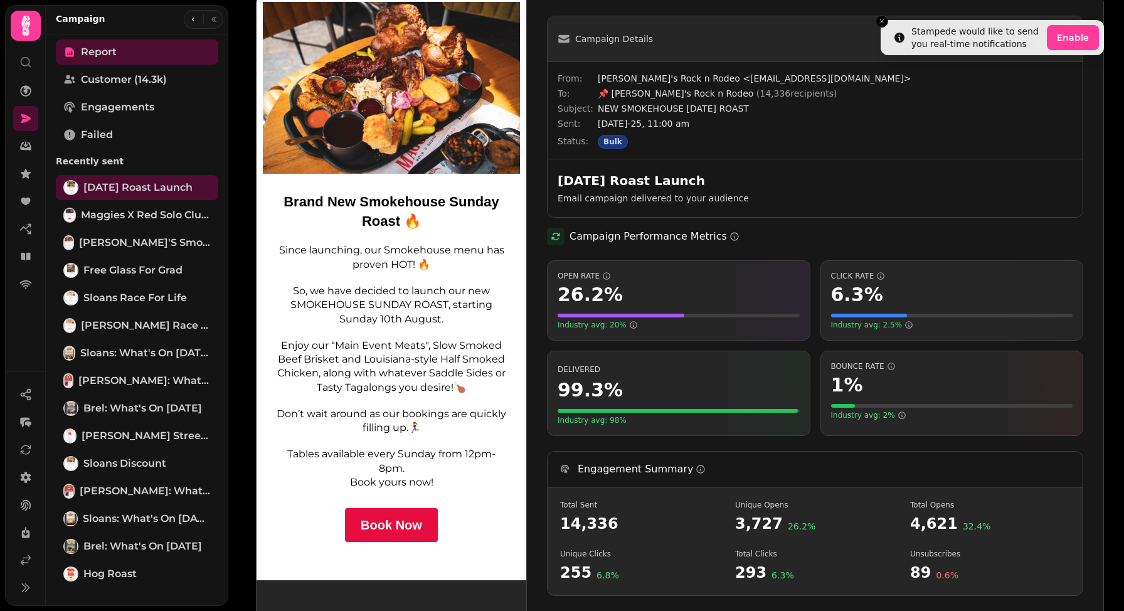
scroll to position [9, 0]
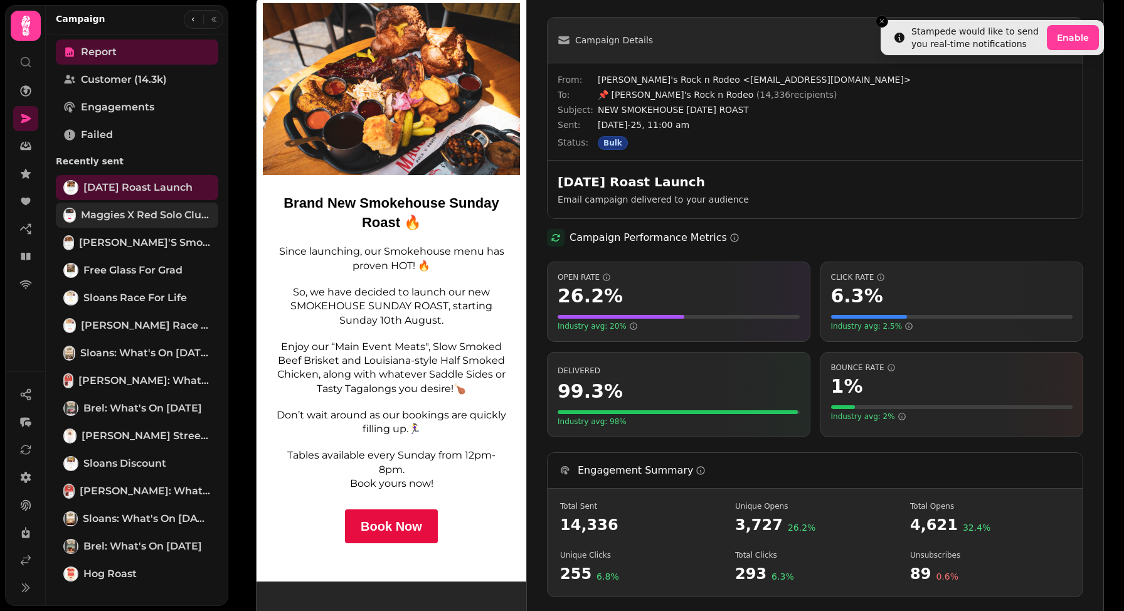
click at [127, 218] on span "Maggies x Red Solo Club [DATE]" at bounding box center [146, 215] width 130 height 15
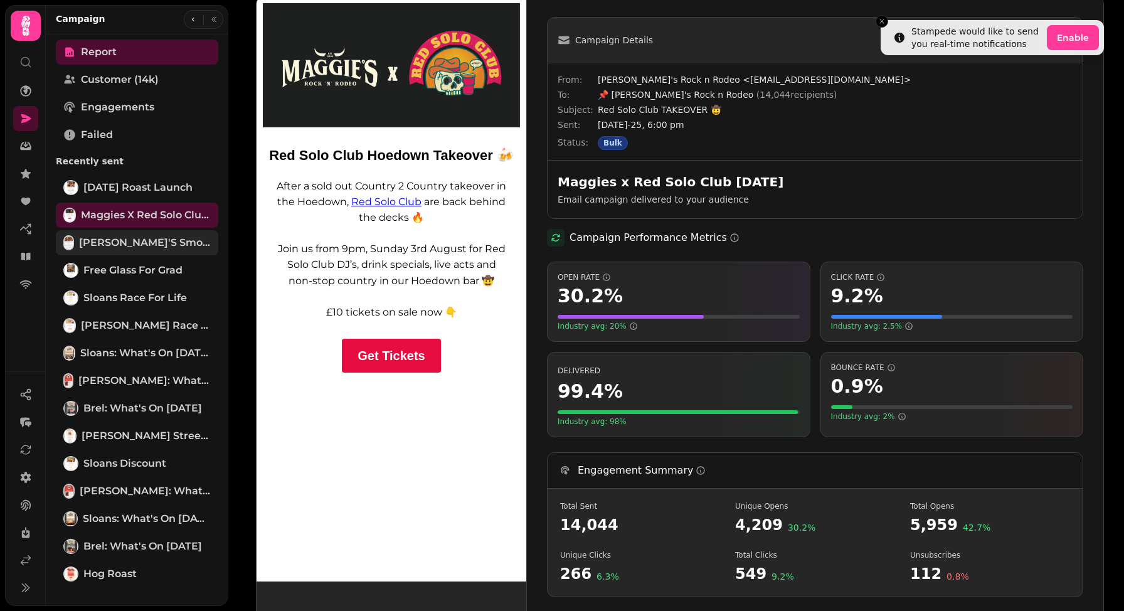
click at [126, 241] on span "[PERSON_NAME]'s Smokehouse Launch" at bounding box center [145, 242] width 132 height 15
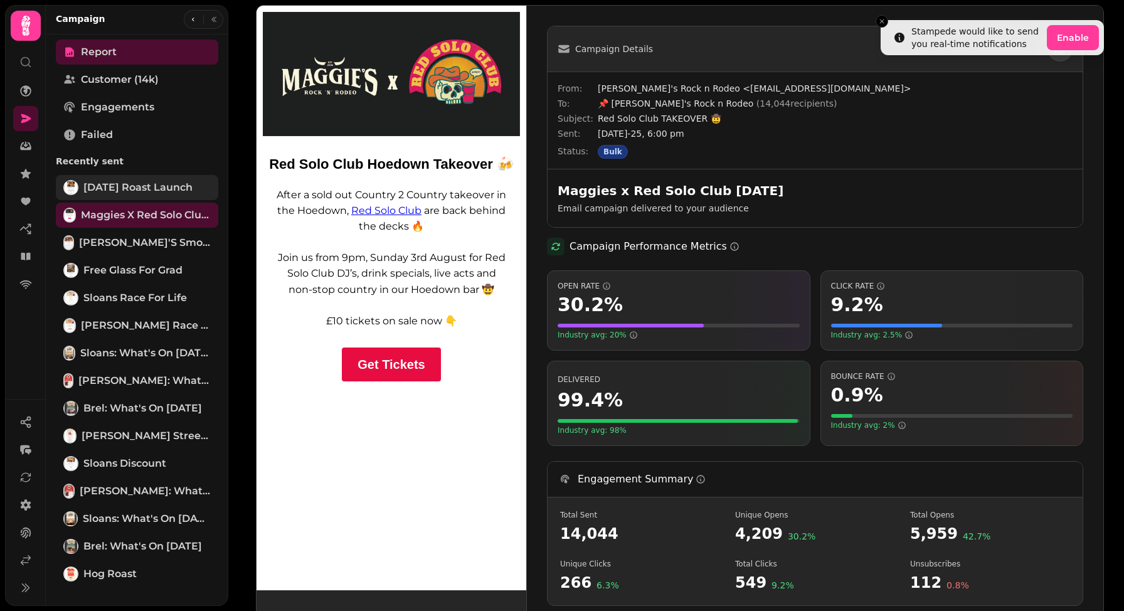
click at [121, 188] on span "[DATE] Roast Launch" at bounding box center [137, 187] width 109 height 15
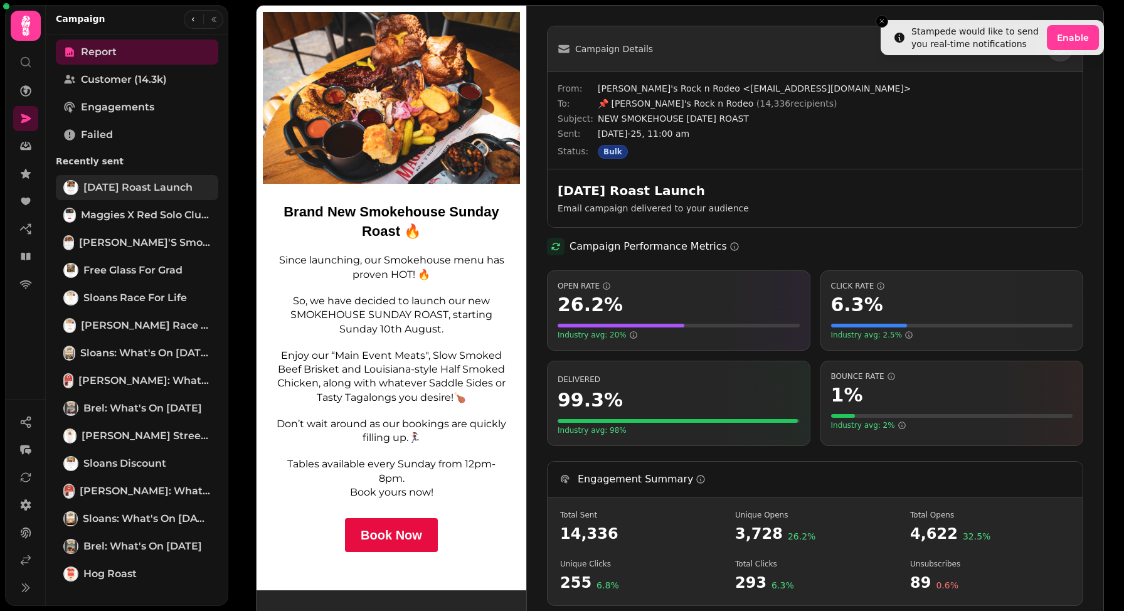
scroll to position [34, 0]
